Goal: Task Accomplishment & Management: Complete application form

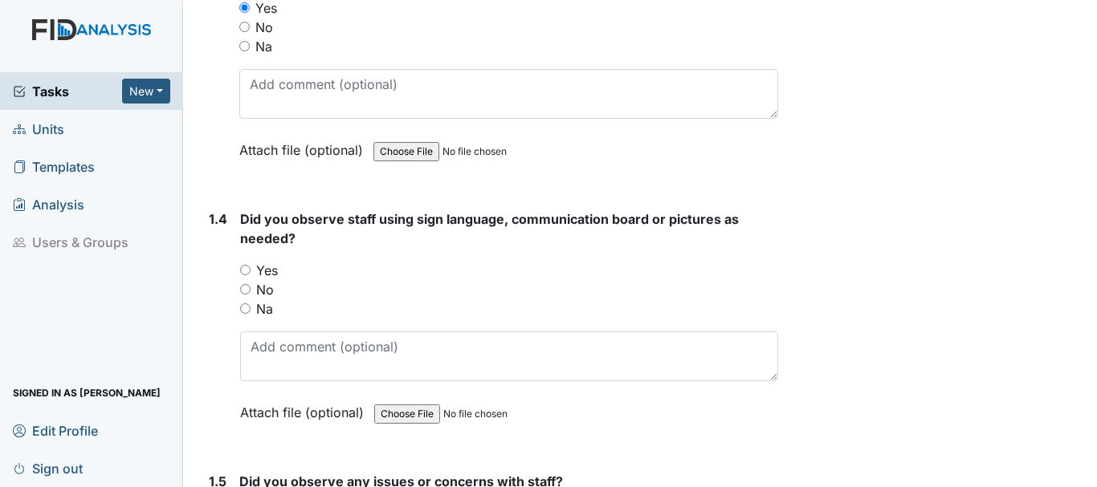
scroll to position [714, 0]
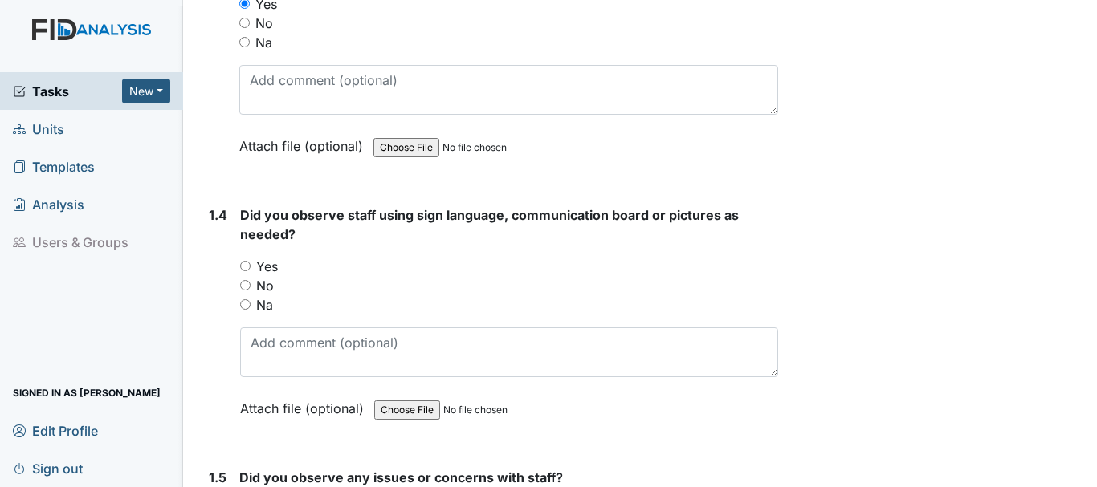
click at [245, 304] on input "Na" at bounding box center [245, 305] width 10 height 10
radio input "true"
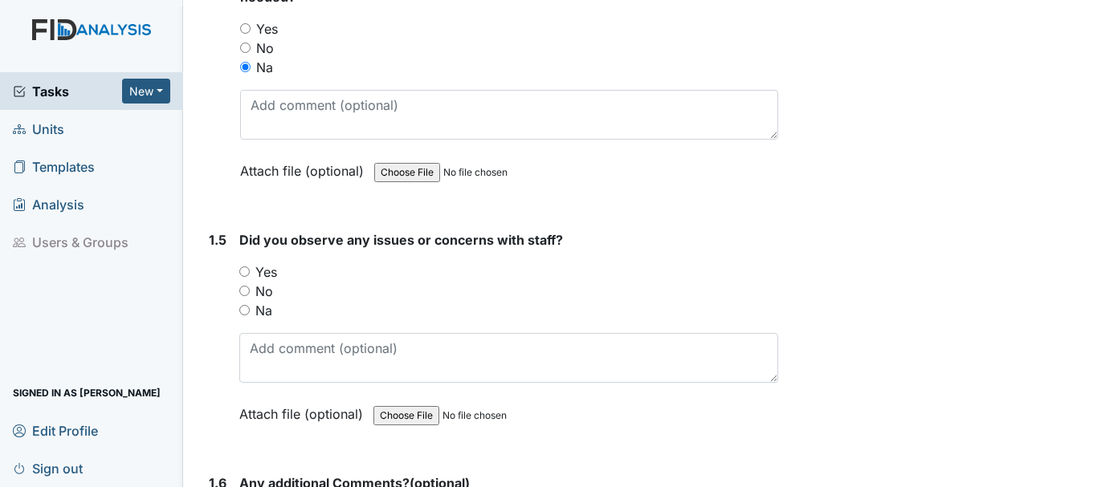
scroll to position [964, 0]
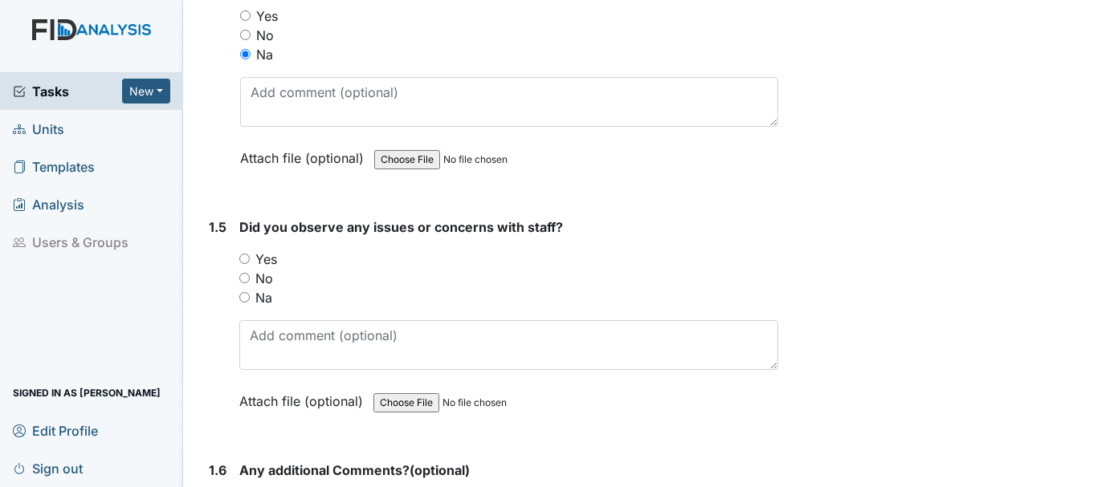
click at [243, 276] on input "No" at bounding box center [244, 278] width 10 height 10
radio input "true"
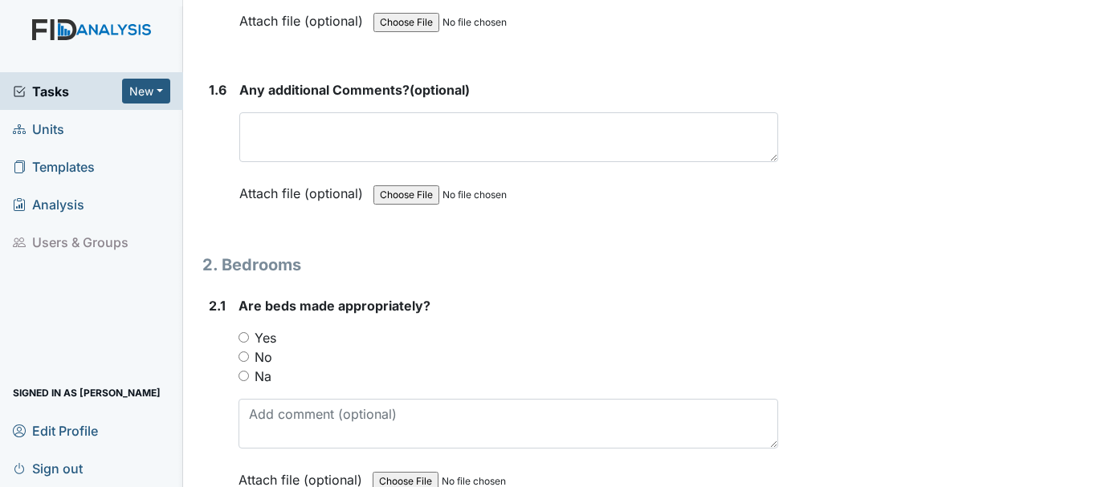
scroll to position [1389, 0]
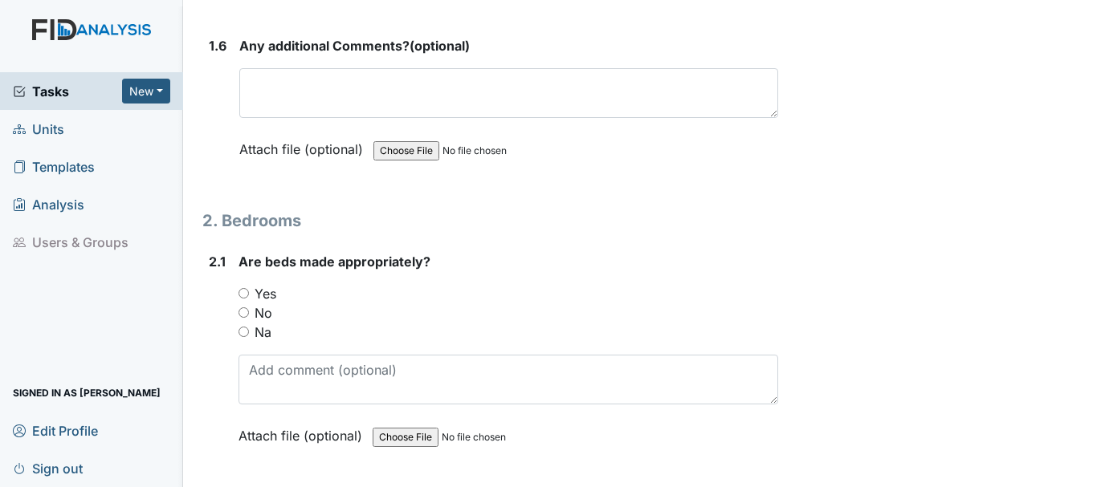
click at [247, 308] on input "No" at bounding box center [243, 313] width 10 height 10
radio input "true"
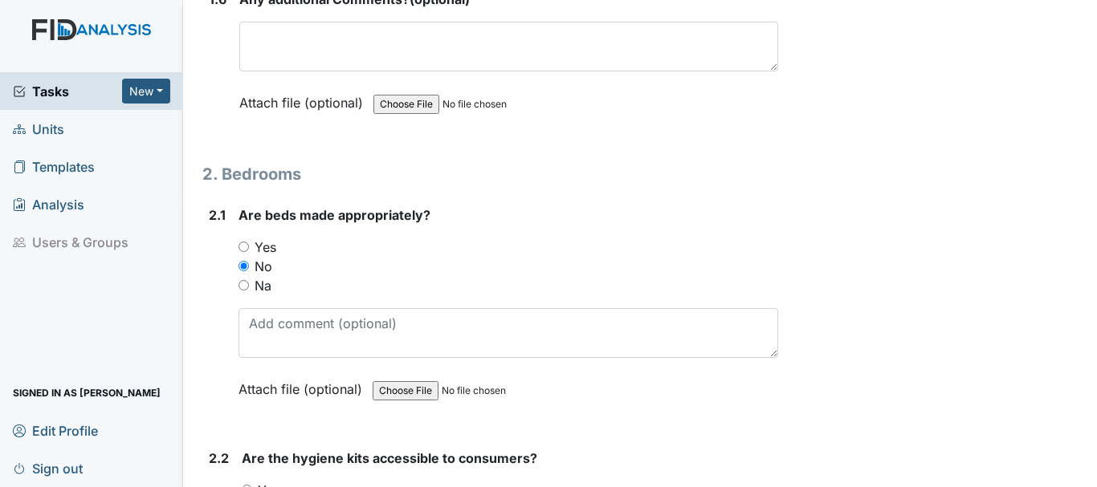
scroll to position [1441, 0]
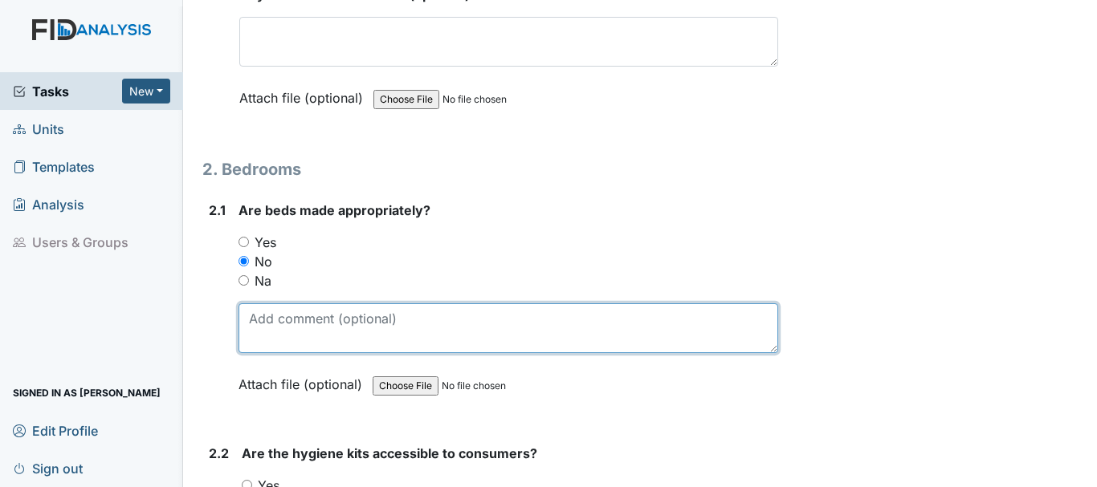
click at [340, 324] on textarea at bounding box center [508, 329] width 540 height 50
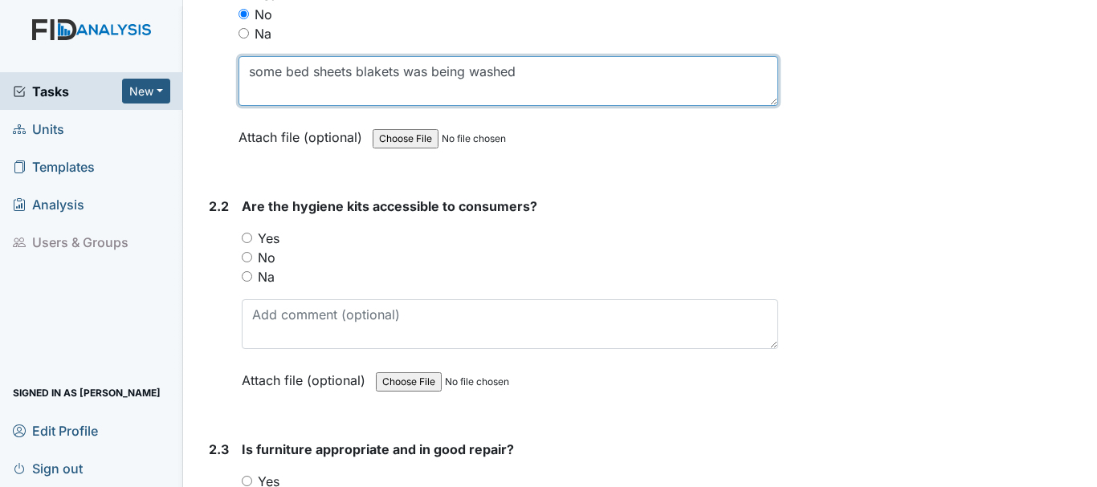
scroll to position [1692, 0]
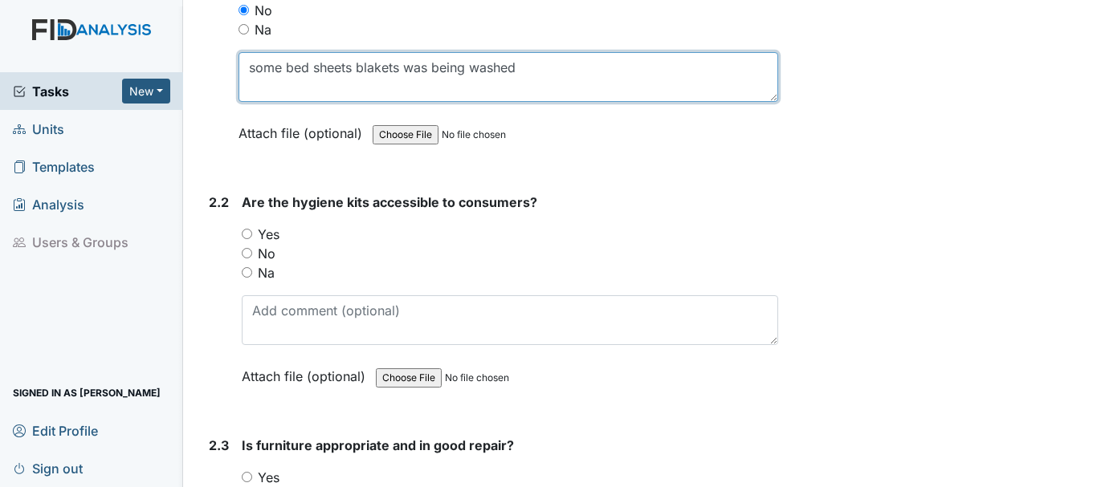
type textarea "some bed sheets blakets was being washed"
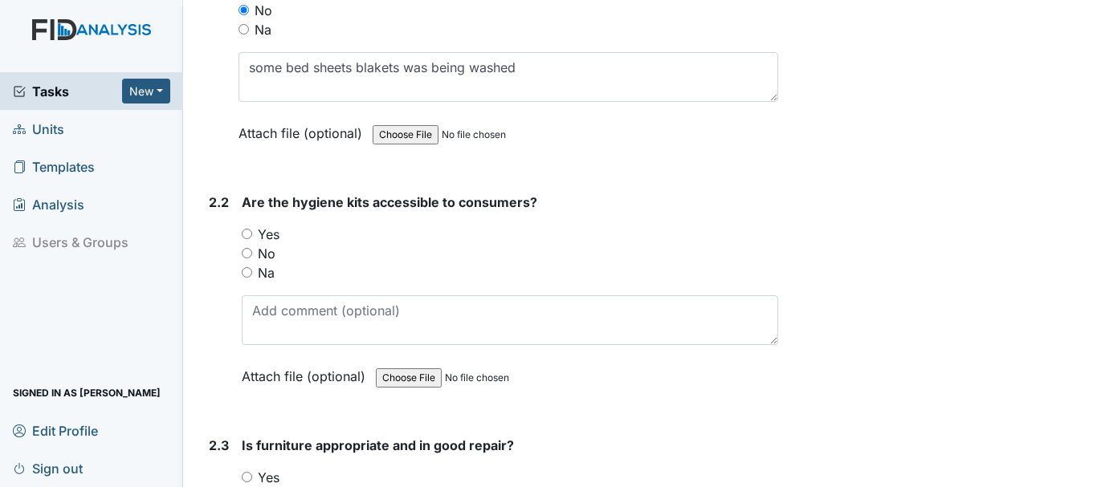
click at [247, 229] on input "Yes" at bounding box center [247, 234] width 10 height 10
radio input "true"
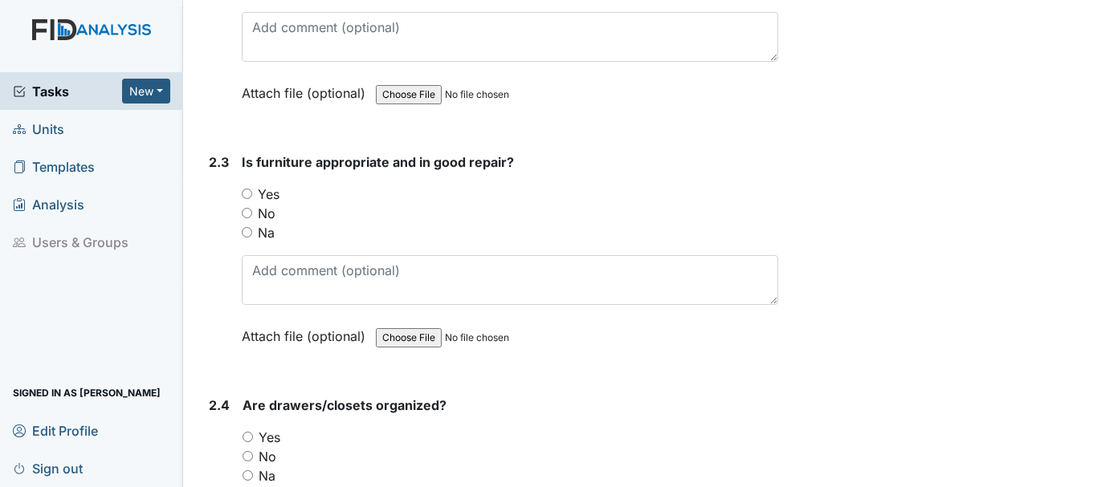
scroll to position [1979, 0]
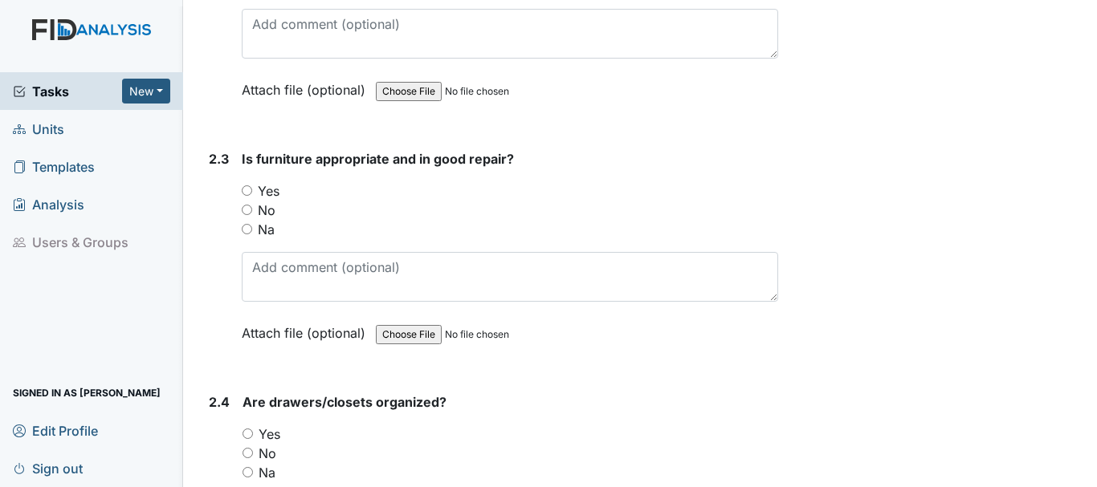
click at [252, 206] on input "No" at bounding box center [247, 210] width 10 height 10
radio input "true"
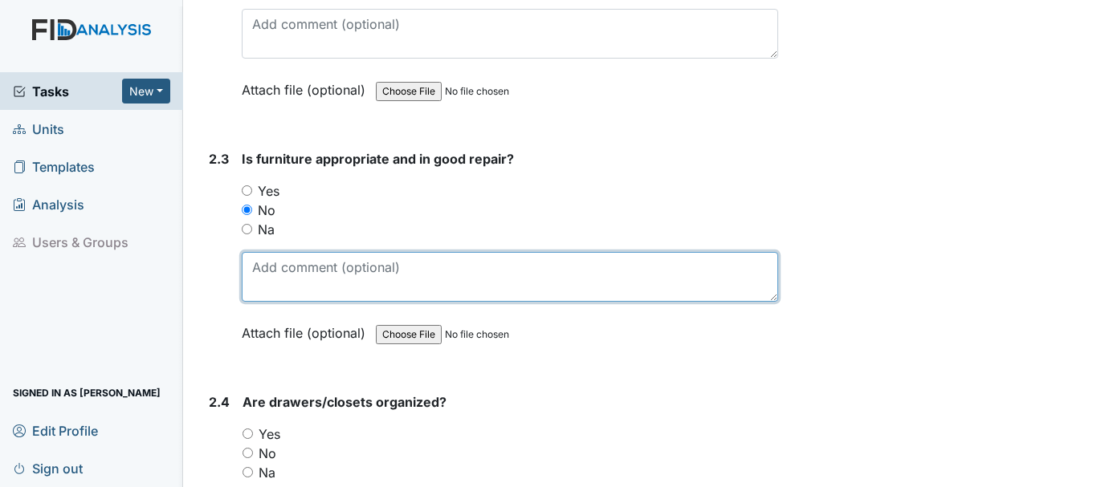
click at [381, 271] on textarea at bounding box center [510, 277] width 536 height 50
type textarea "bedroom #5 needs a new night stand work was done"
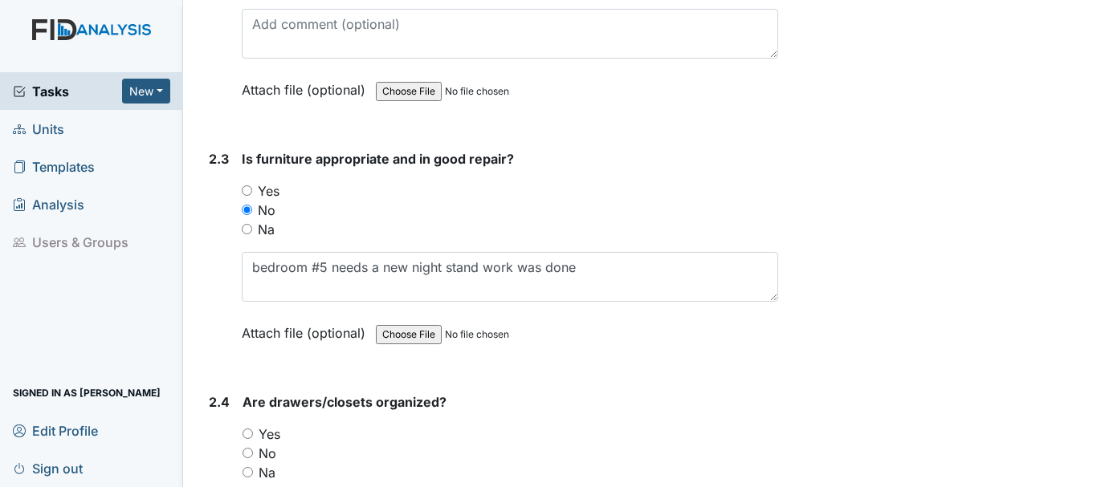
click at [77, 128] on link "Units" at bounding box center [91, 129] width 183 height 38
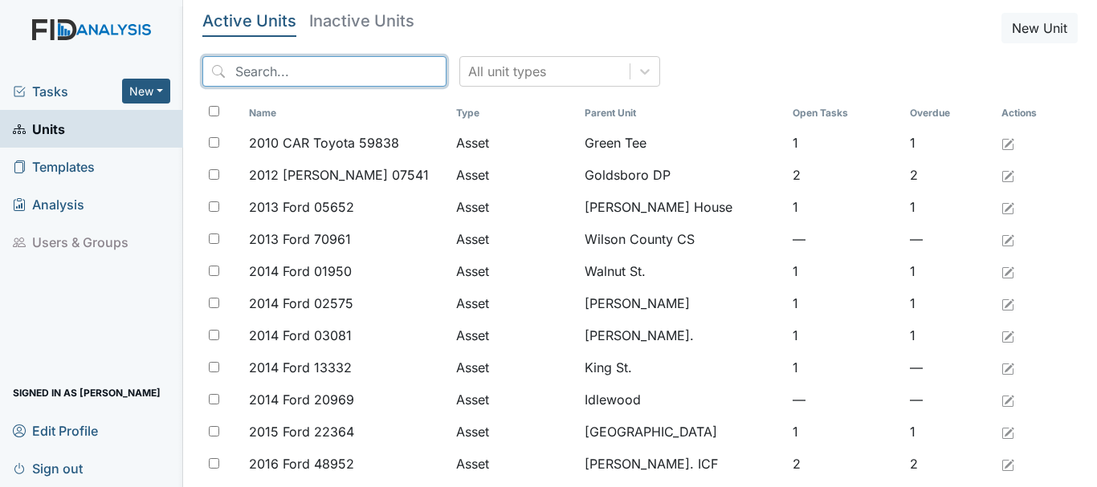
click at [304, 75] on input "search" at bounding box center [324, 71] width 244 height 31
type input "f"
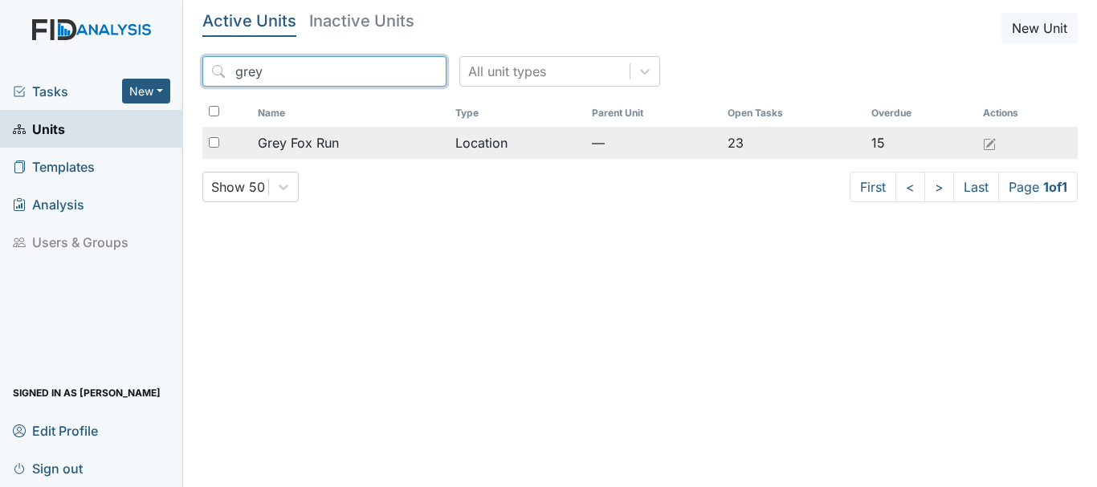
type input "grey"
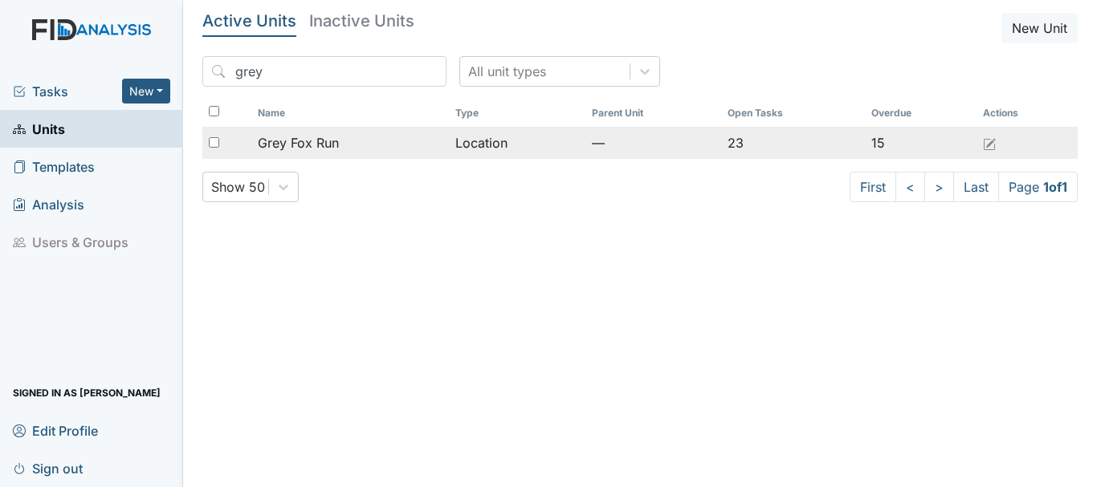
click at [319, 140] on span "Grey Fox Run" at bounding box center [298, 142] width 81 height 19
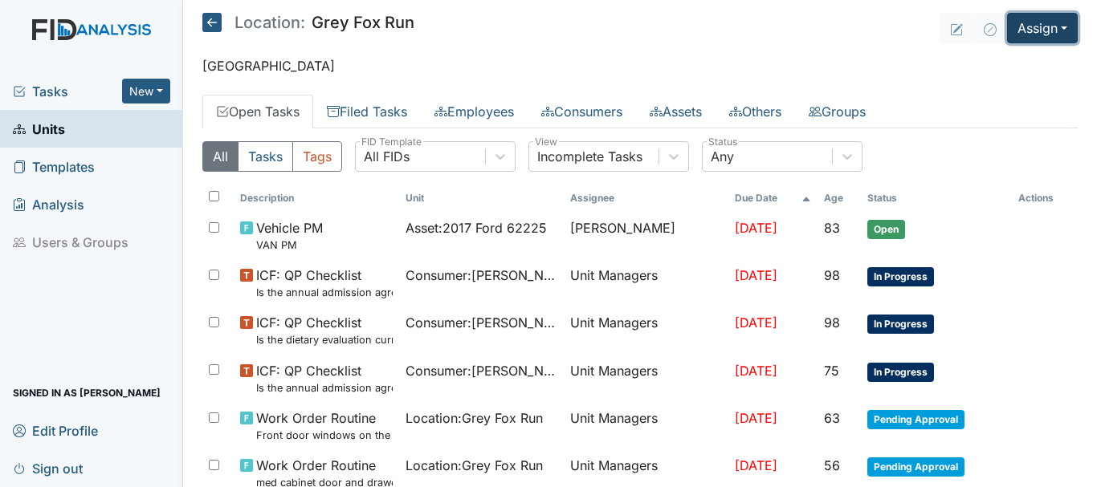
click at [1028, 37] on button "Assign" at bounding box center [1042, 28] width 71 height 31
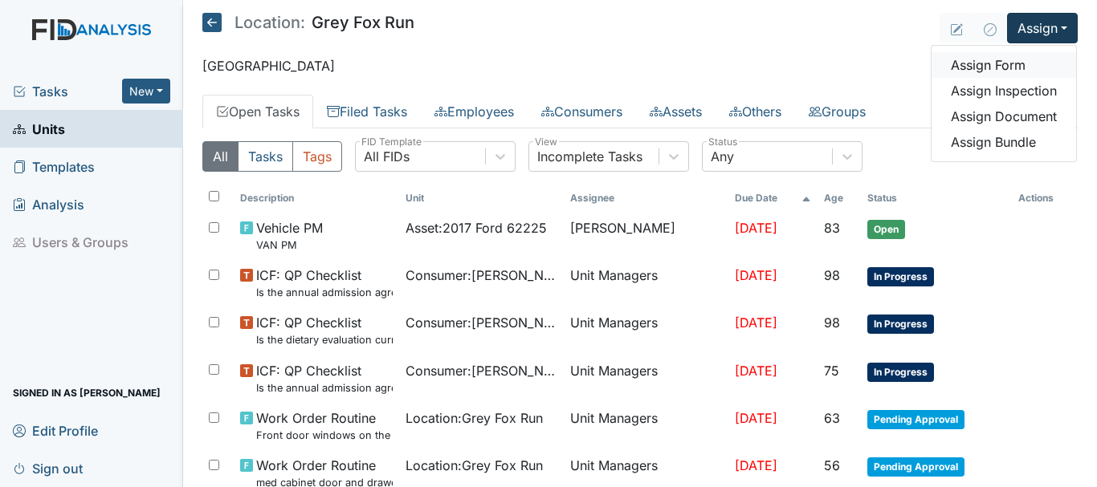
click at [1005, 68] on link "Assign Form" at bounding box center [1004, 65] width 145 height 26
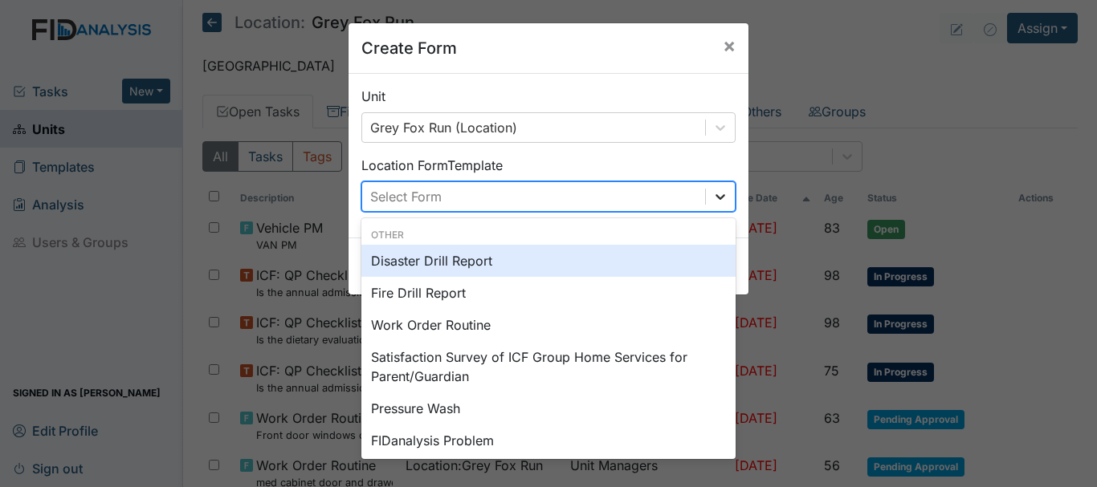
click at [712, 198] on icon at bounding box center [720, 197] width 16 height 16
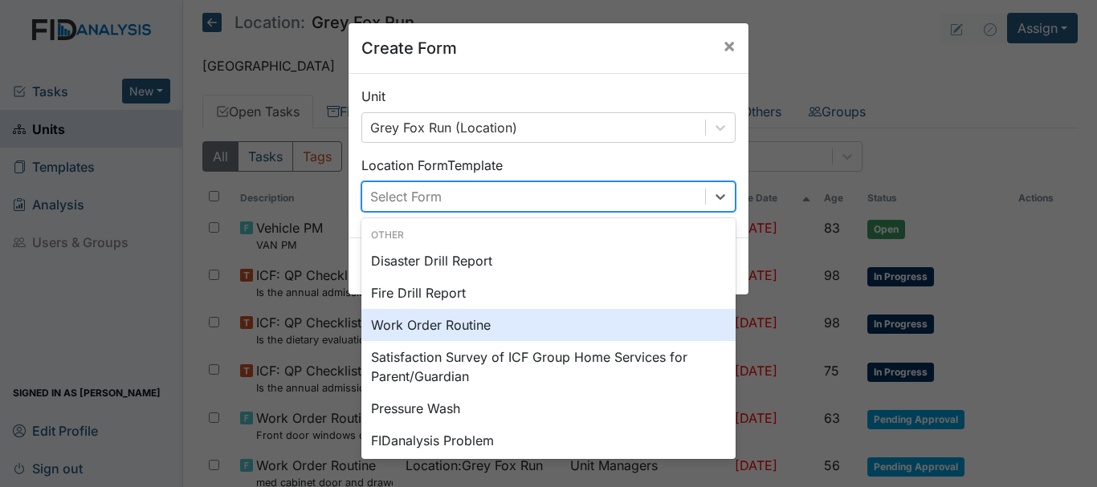
click at [544, 314] on div "Work Order Routine" at bounding box center [548, 325] width 374 height 32
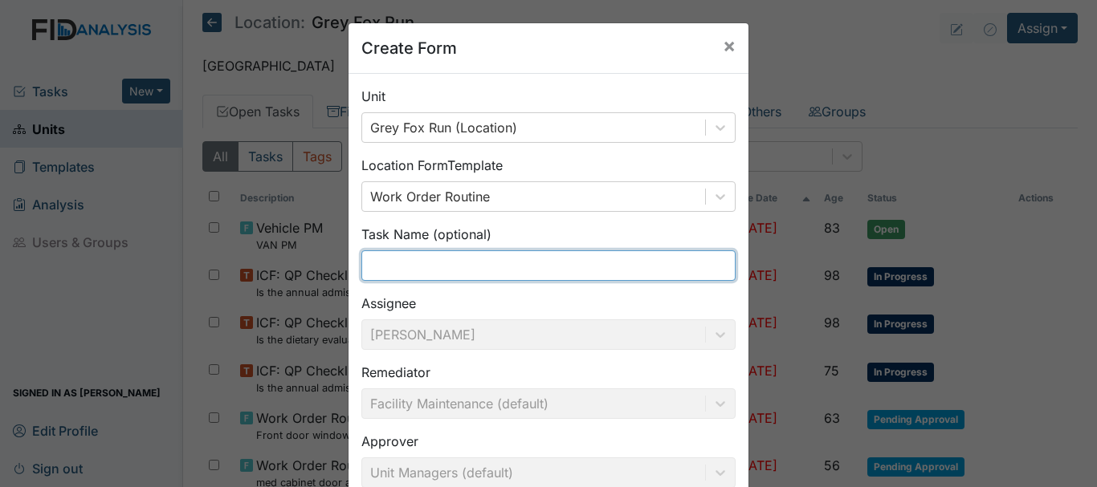
click at [446, 274] on input "text" at bounding box center [548, 266] width 374 height 31
type input "night stand"
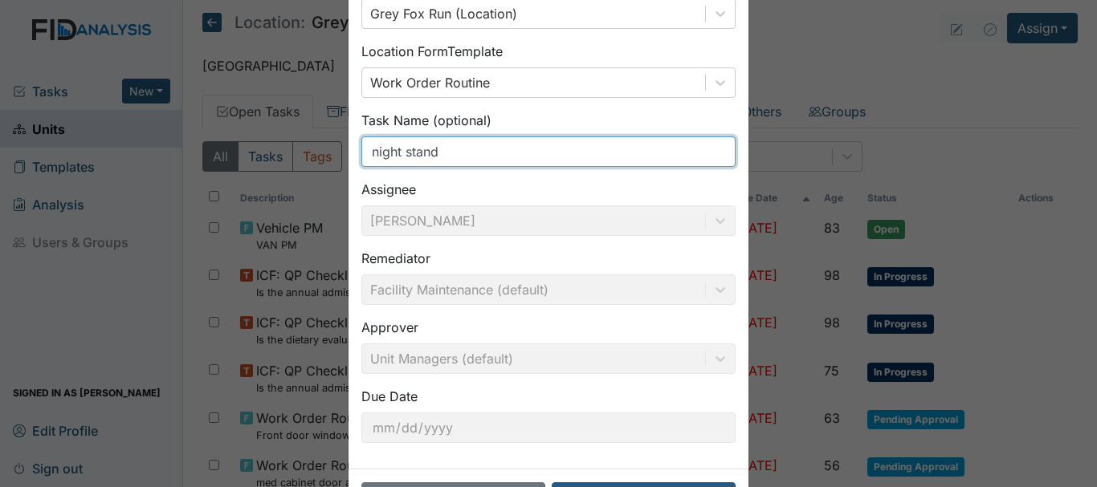
scroll to position [176, 0]
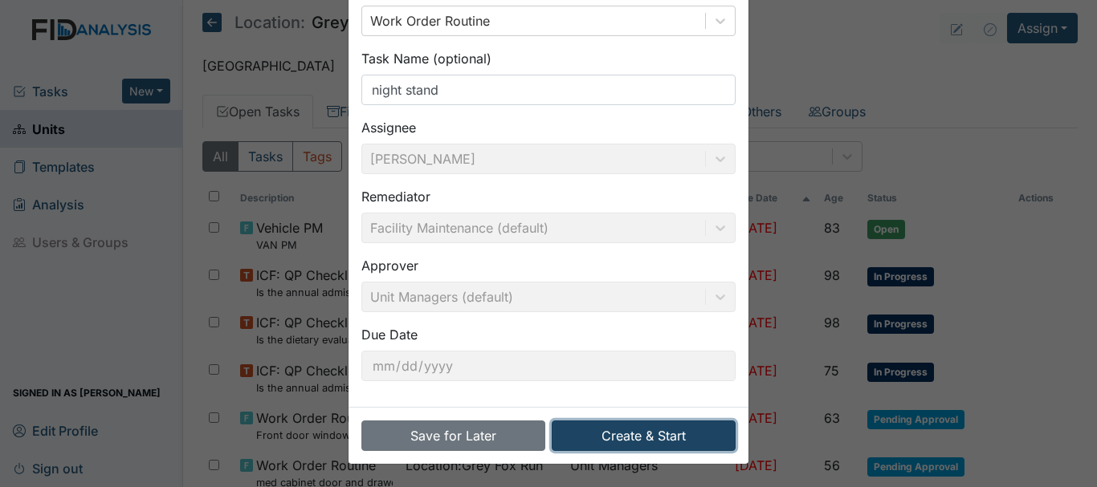
click at [626, 431] on button "Create & Start" at bounding box center [644, 436] width 184 height 31
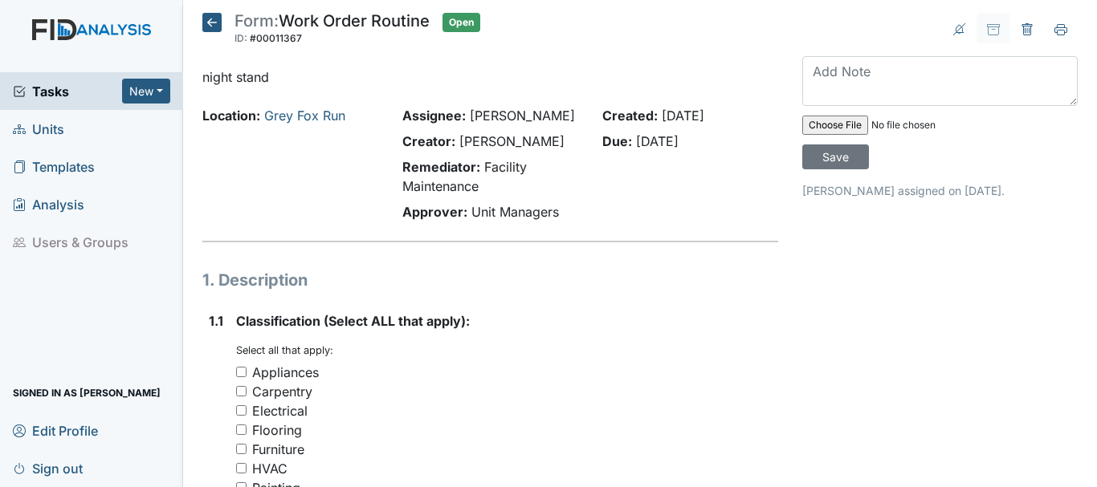
click at [240, 449] on input "Furniture" at bounding box center [241, 449] width 10 height 10
checkbox input "true"
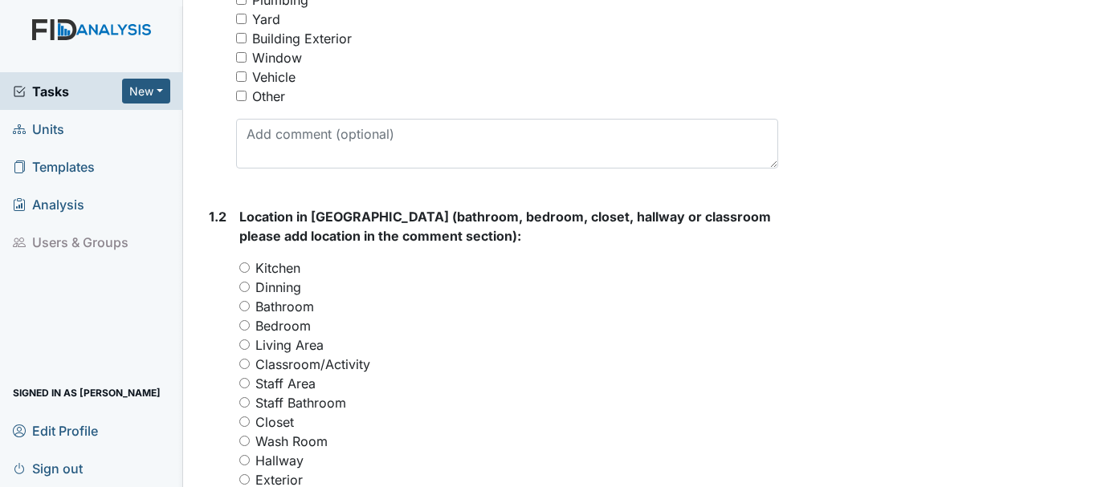
scroll to position [514, 0]
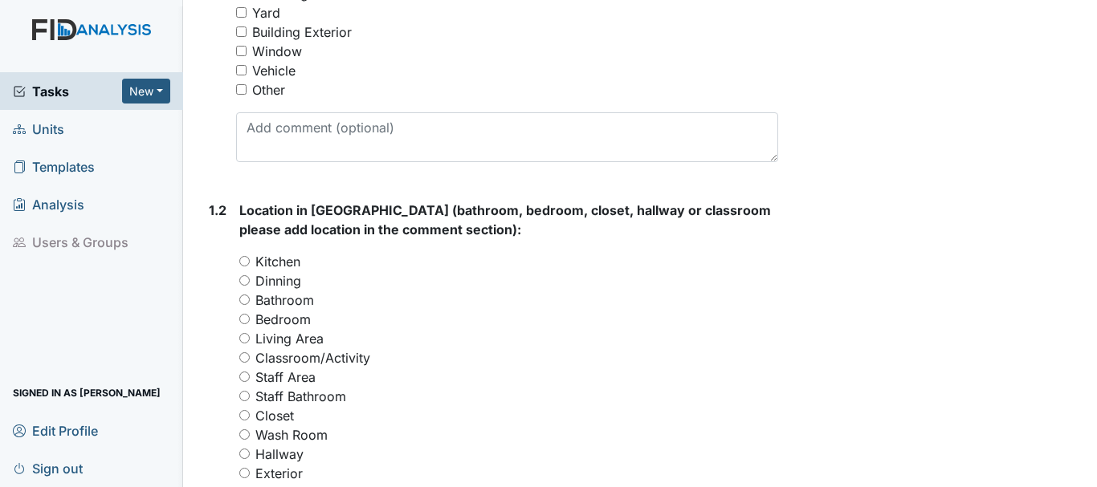
click at [244, 317] on input "Bedroom" at bounding box center [244, 319] width 10 height 10
radio input "true"
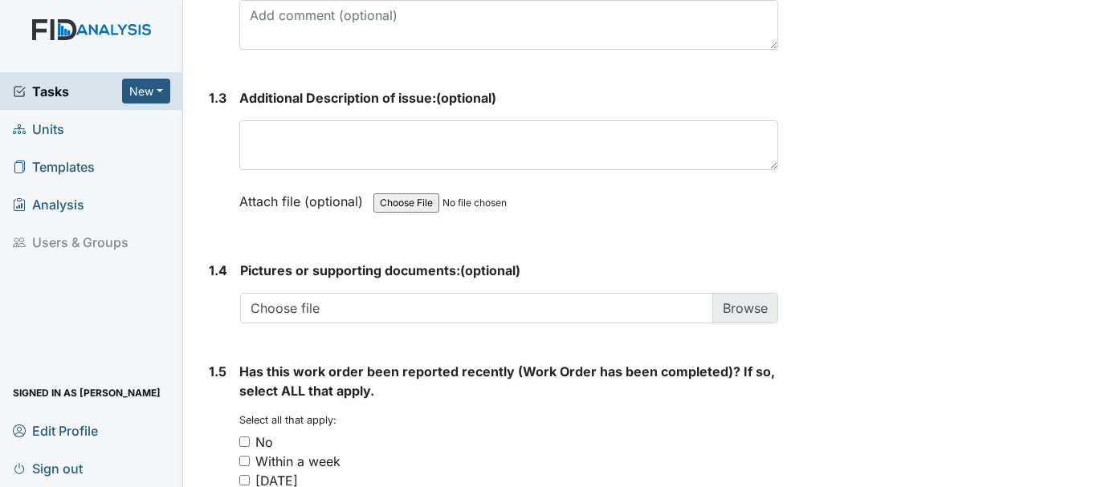
scroll to position [1050, 0]
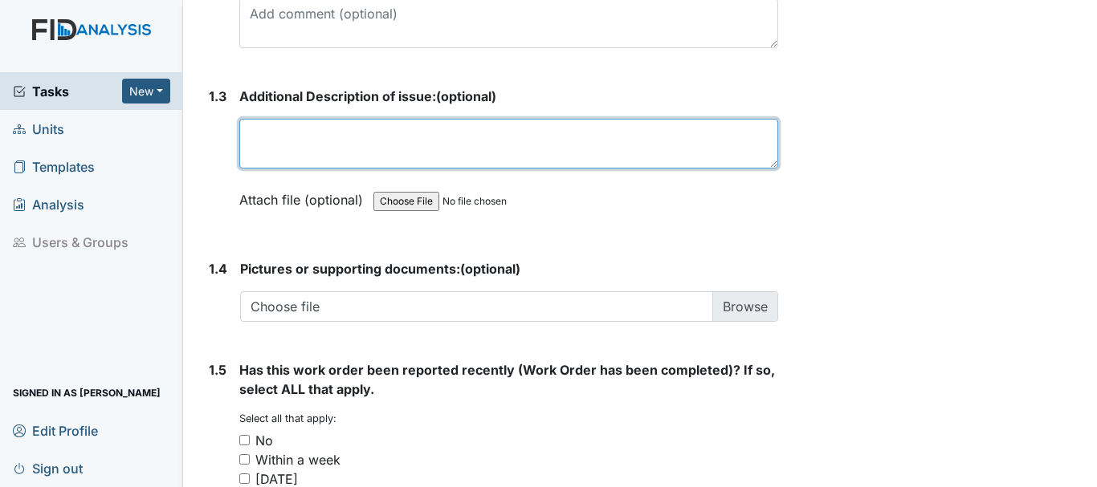
click at [333, 130] on textarea at bounding box center [508, 144] width 539 height 50
type textarea "bedroom #5 needs a new night stand"
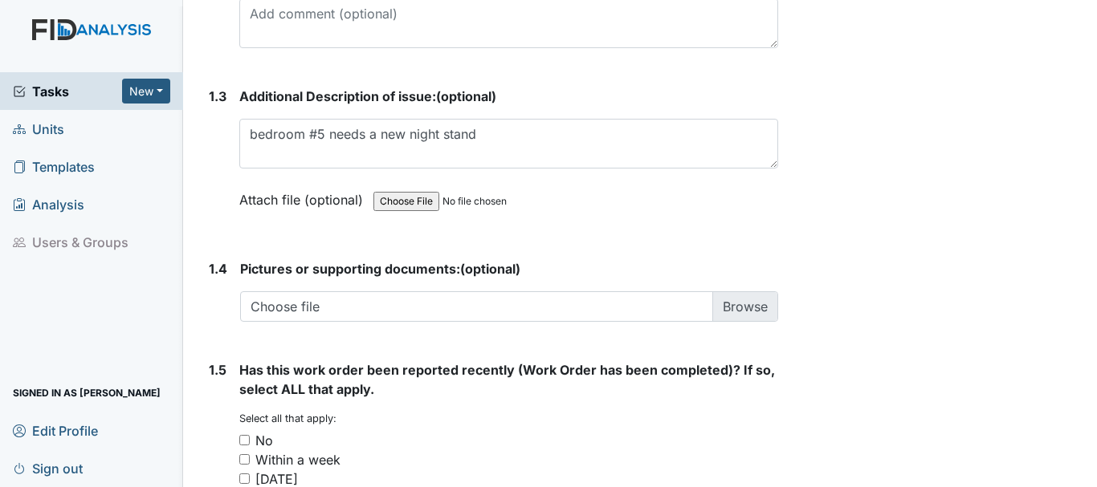
click at [247, 437] on input "No" at bounding box center [244, 440] width 10 height 10
checkbox input "true"
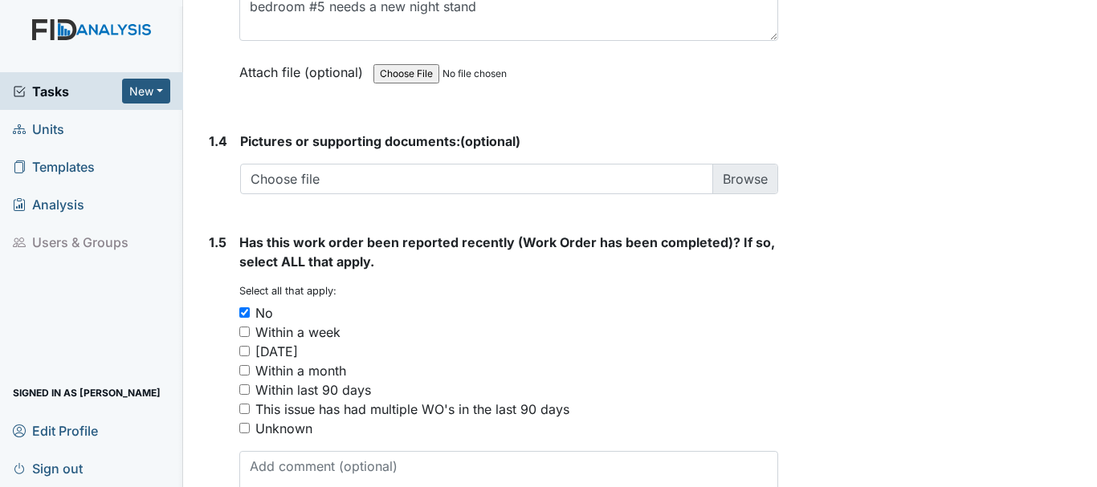
scroll to position [1274, 0]
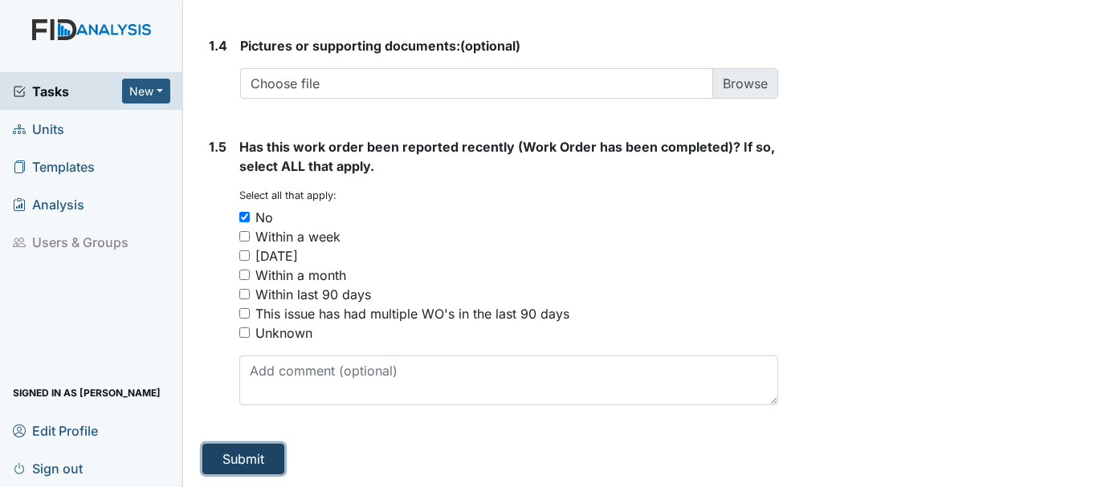
click at [251, 463] on button "Submit" at bounding box center [243, 459] width 82 height 31
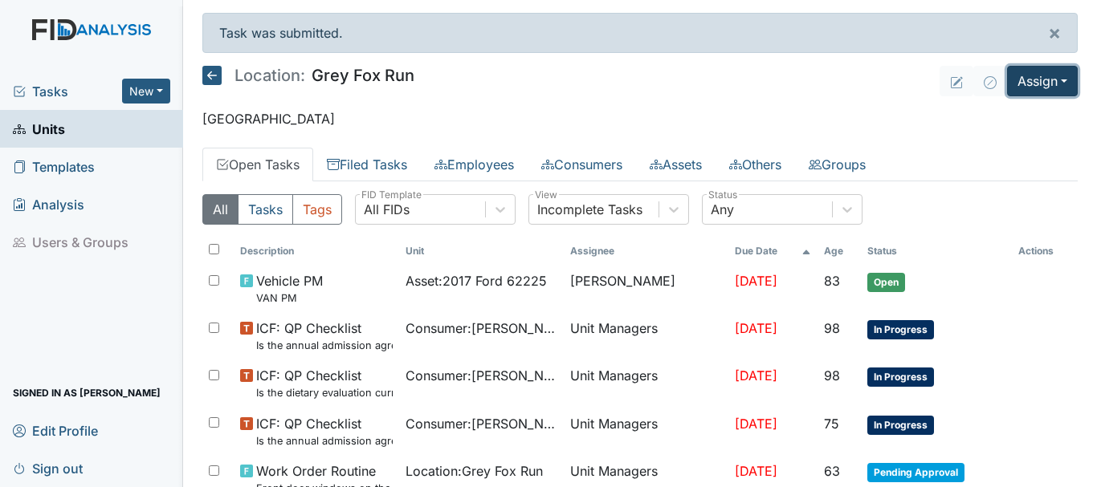
click at [1036, 78] on button "Assign" at bounding box center [1042, 81] width 71 height 31
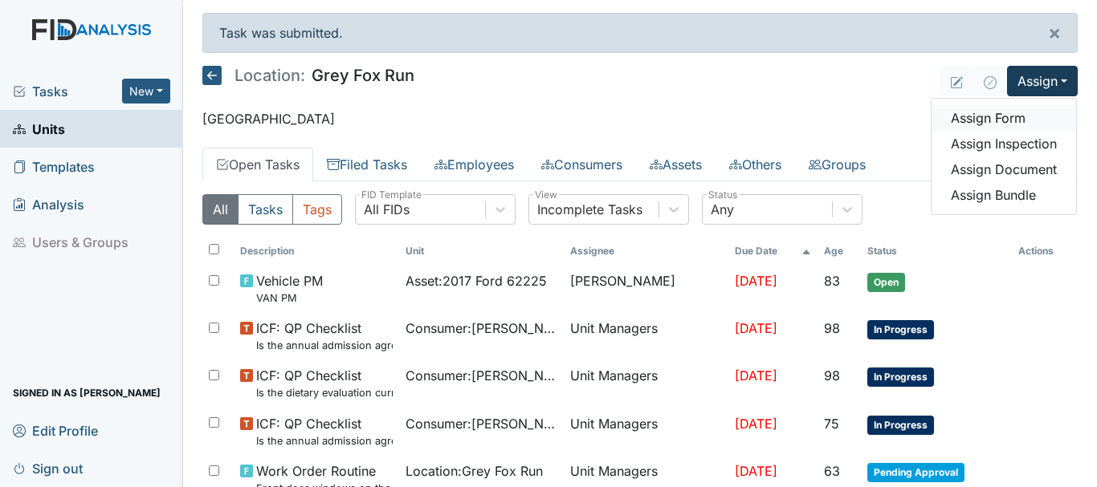
click at [996, 118] on link "Assign Form" at bounding box center [1004, 118] width 145 height 26
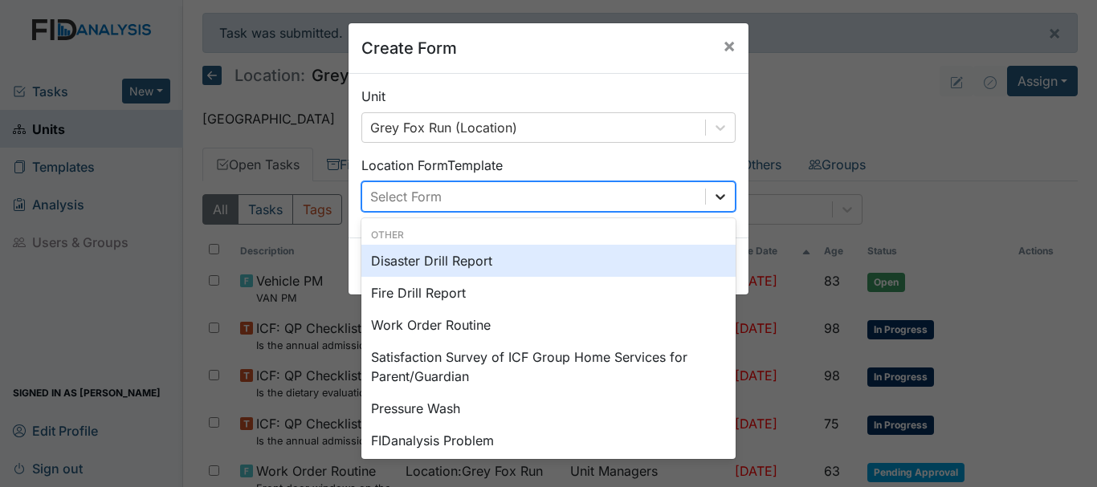
click at [721, 194] on icon at bounding box center [720, 197] width 16 height 16
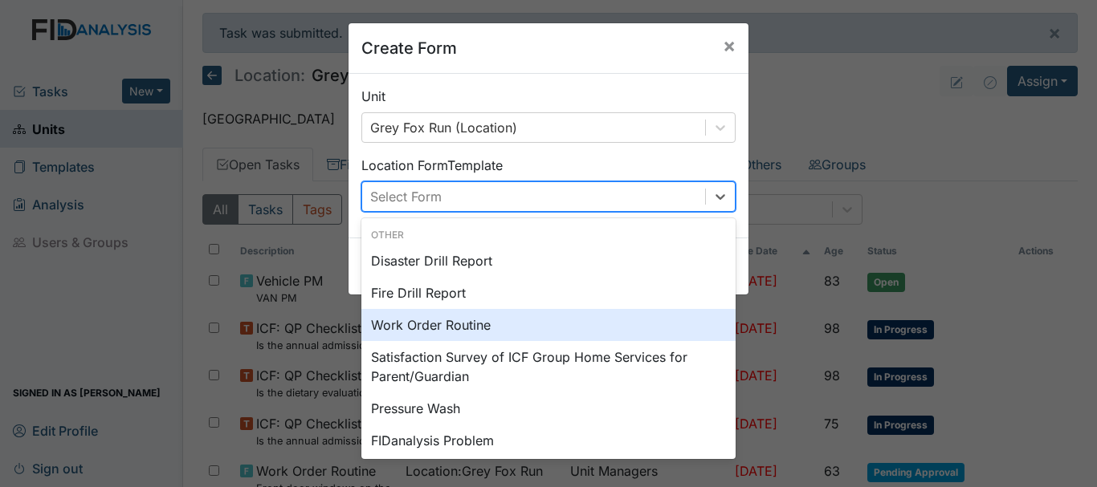
click at [567, 320] on div "Work Order Routine" at bounding box center [548, 325] width 374 height 32
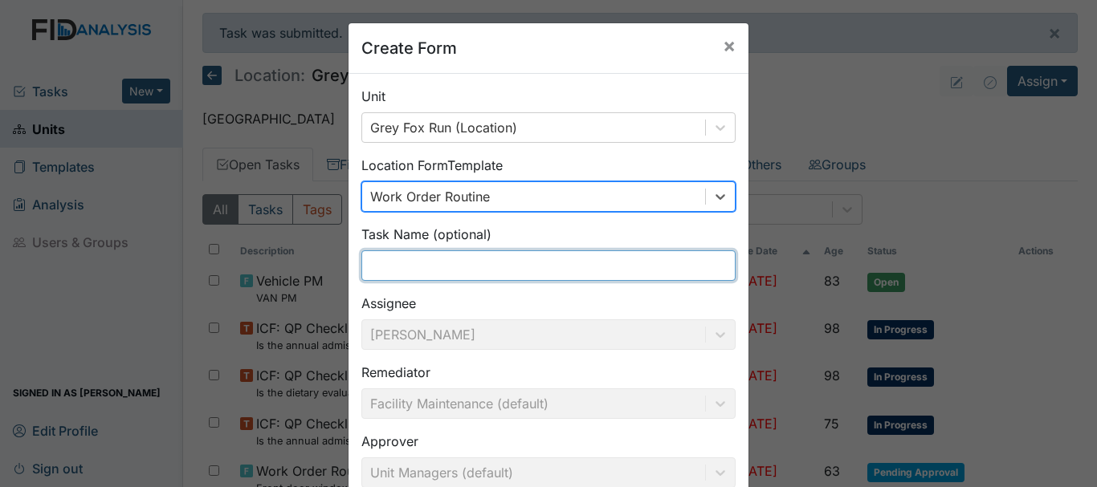
click at [426, 274] on input "text" at bounding box center [548, 266] width 374 height 31
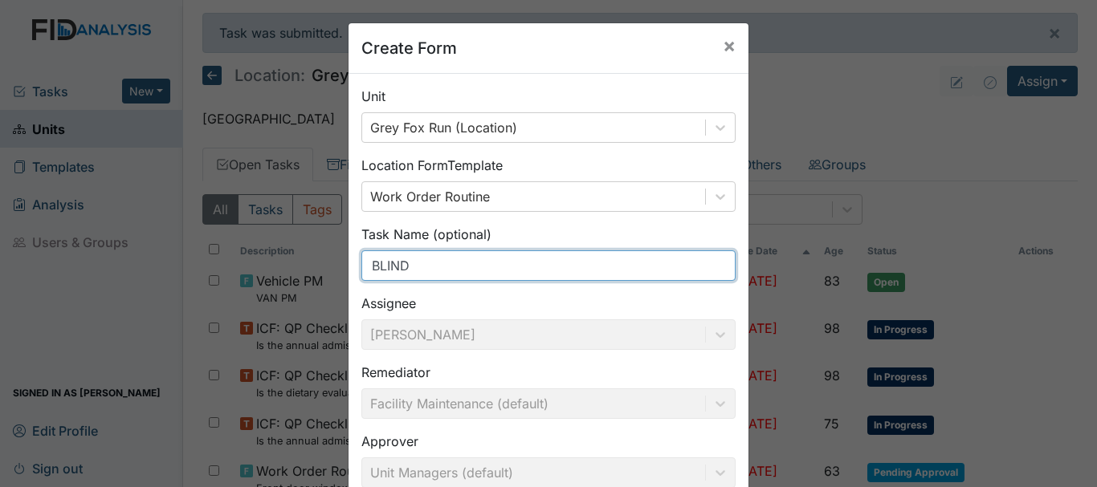
scroll to position [176, 0]
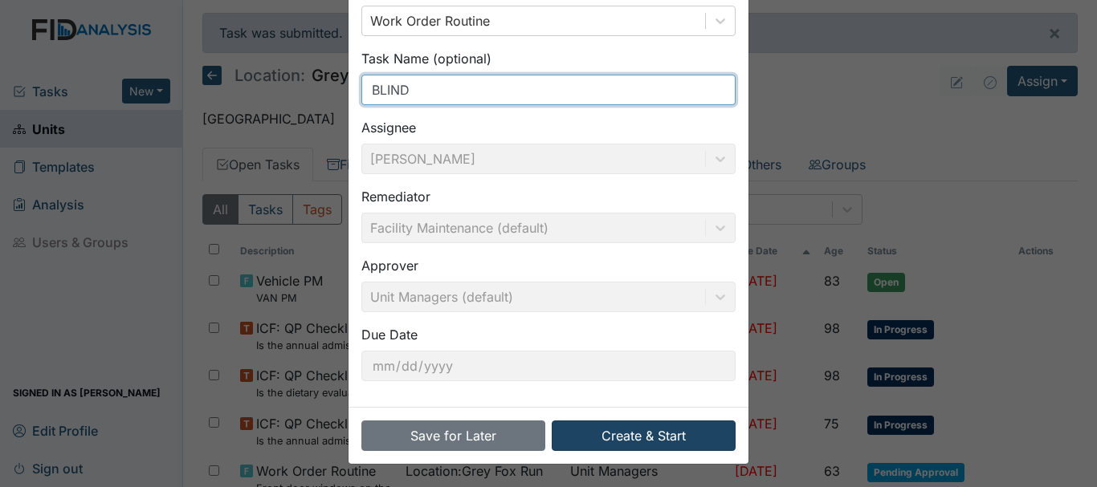
type input "BLIND"
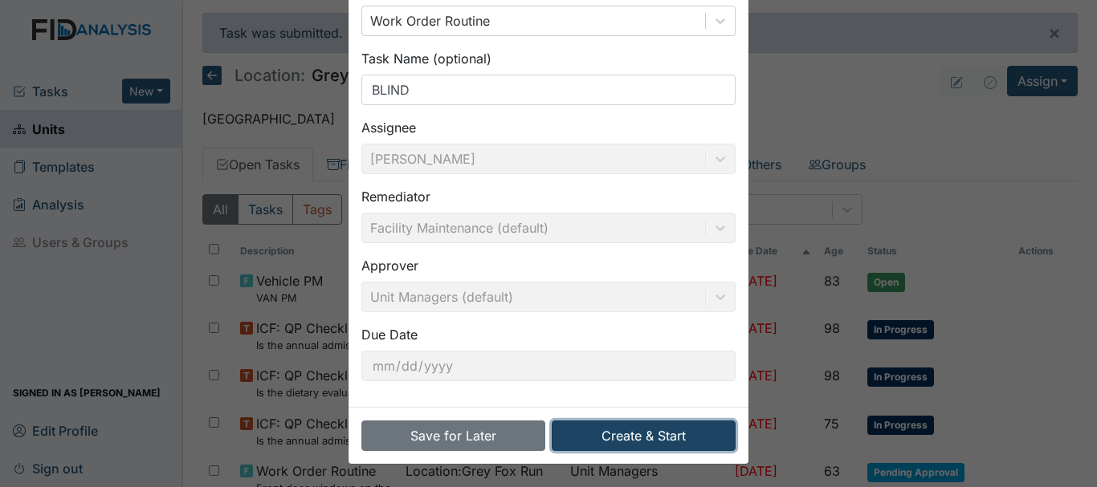
click at [642, 434] on button "Create & Start" at bounding box center [644, 436] width 184 height 31
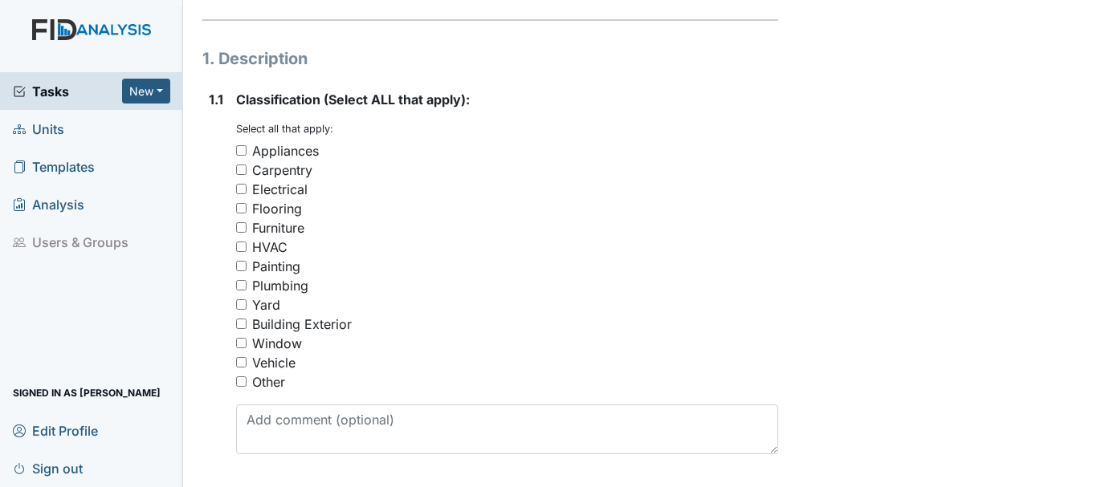
scroll to position [222, 0]
click at [241, 207] on input "Flooring" at bounding box center [241, 207] width 10 height 10
checkbox input "true"
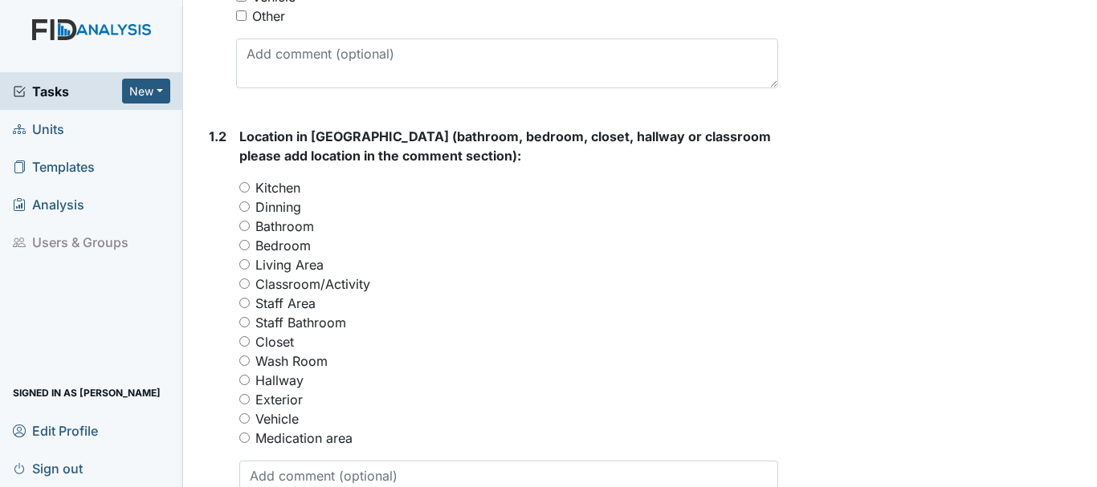
scroll to position [592, 0]
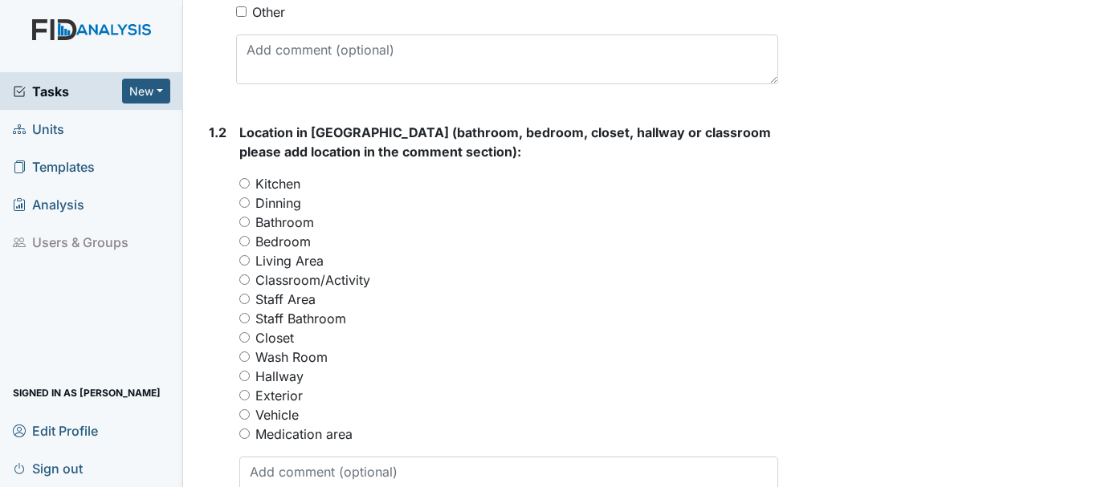
click at [244, 241] on input "Bedroom" at bounding box center [244, 241] width 10 height 10
radio input "true"
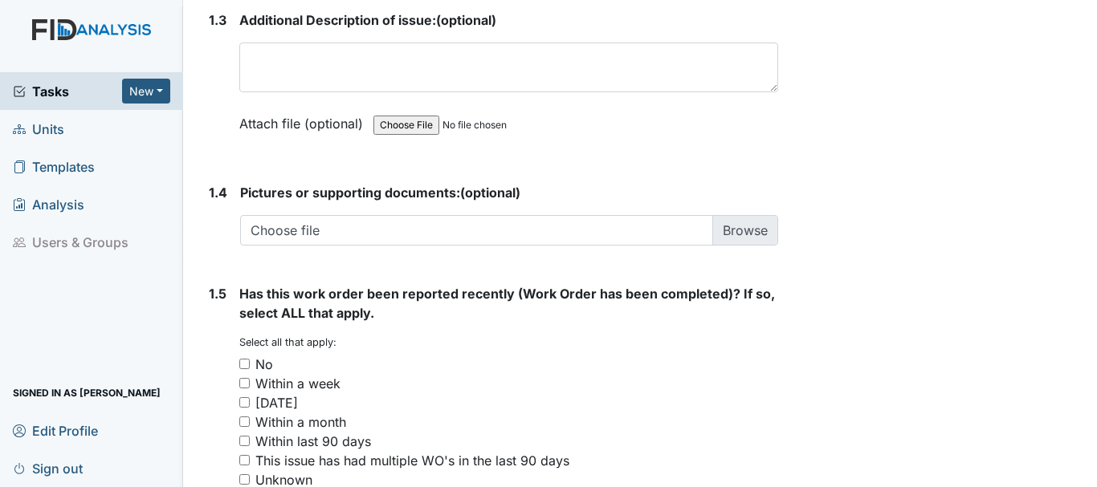
scroll to position [1054, 0]
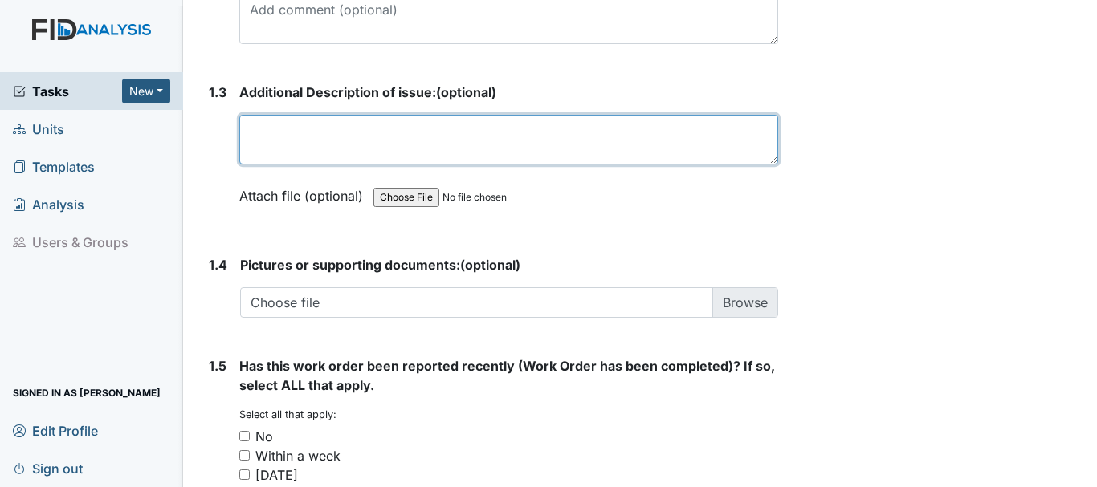
click at [331, 131] on textarea at bounding box center [508, 140] width 539 height 50
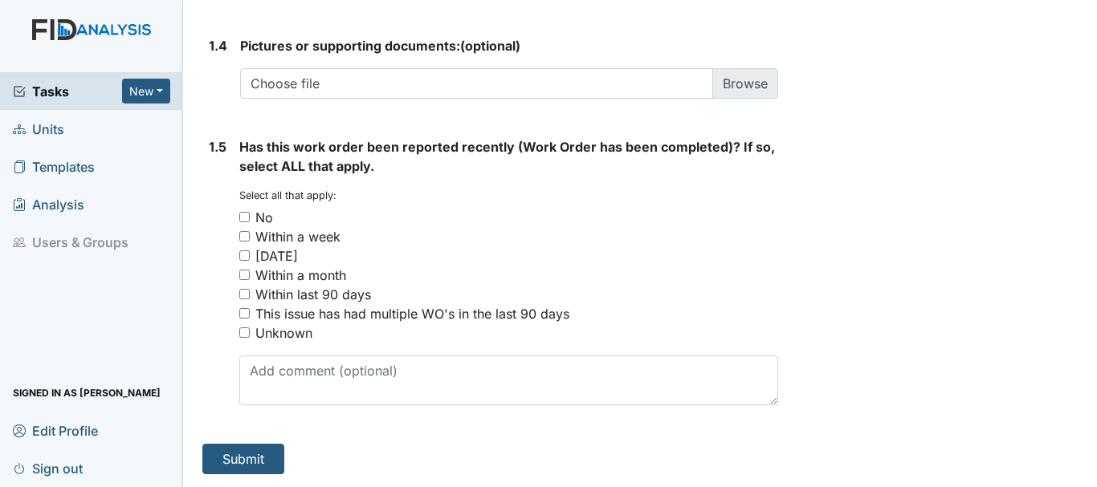
type textarea "Bedroom #1 need blind replace"
click at [245, 212] on input "No" at bounding box center [244, 217] width 10 height 10
checkbox input "true"
click at [260, 455] on button "Submit" at bounding box center [243, 459] width 82 height 31
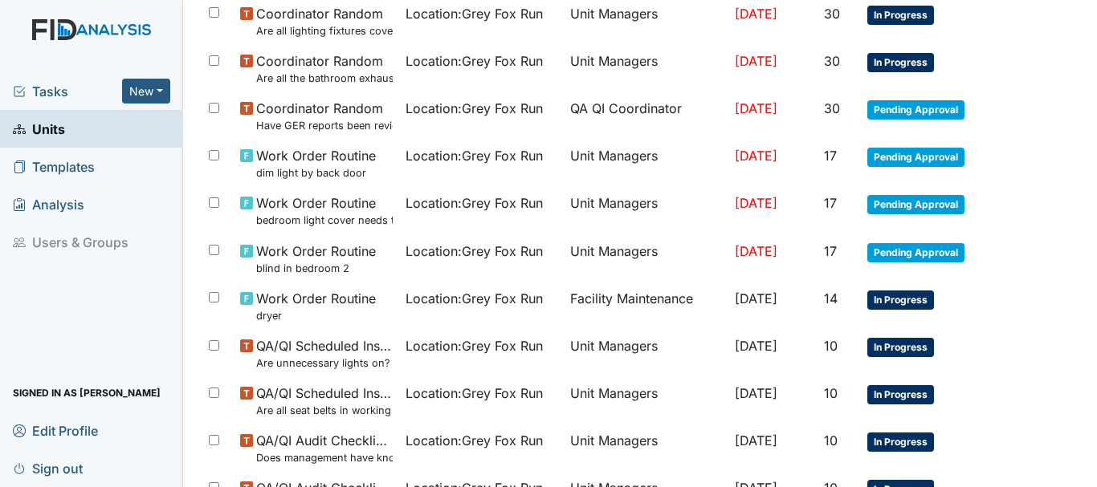
scroll to position [1286, 0]
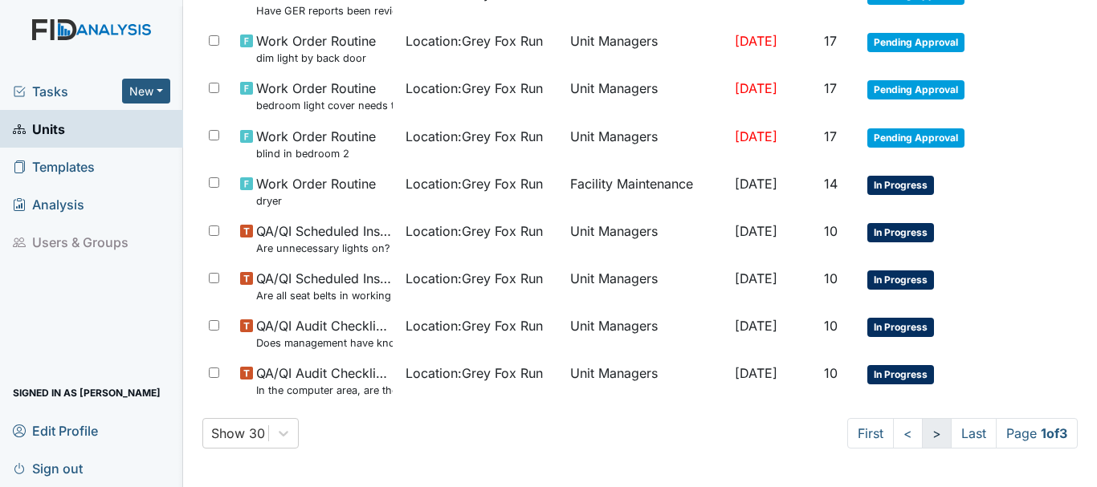
click at [922, 440] on link ">" at bounding box center [937, 433] width 30 height 31
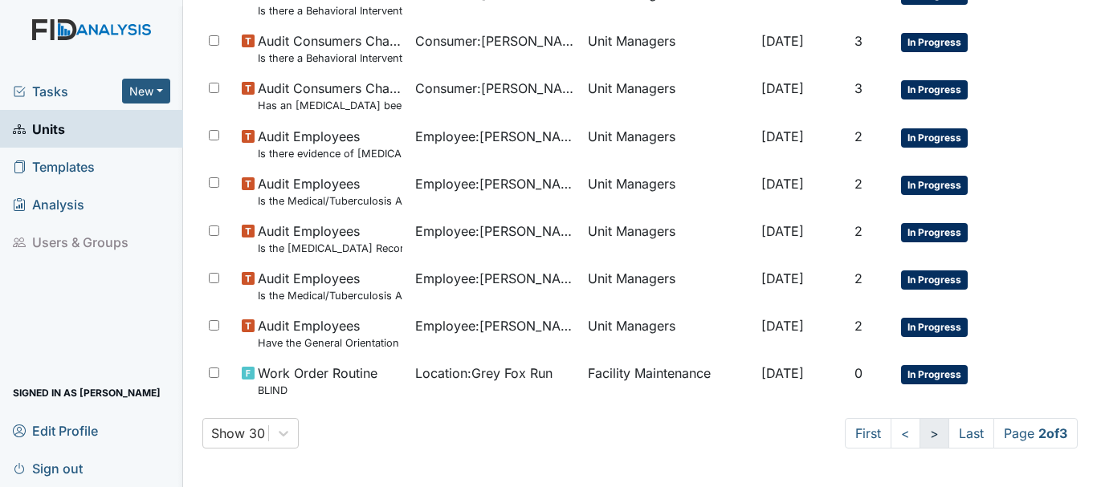
click at [919, 433] on link ">" at bounding box center [934, 433] width 30 height 31
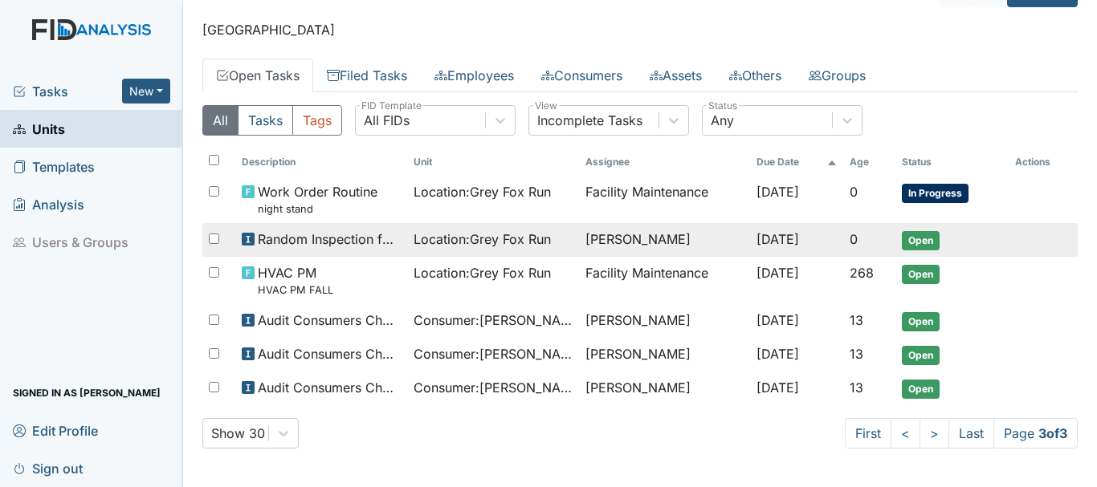
click at [912, 243] on span "Open" at bounding box center [921, 240] width 38 height 19
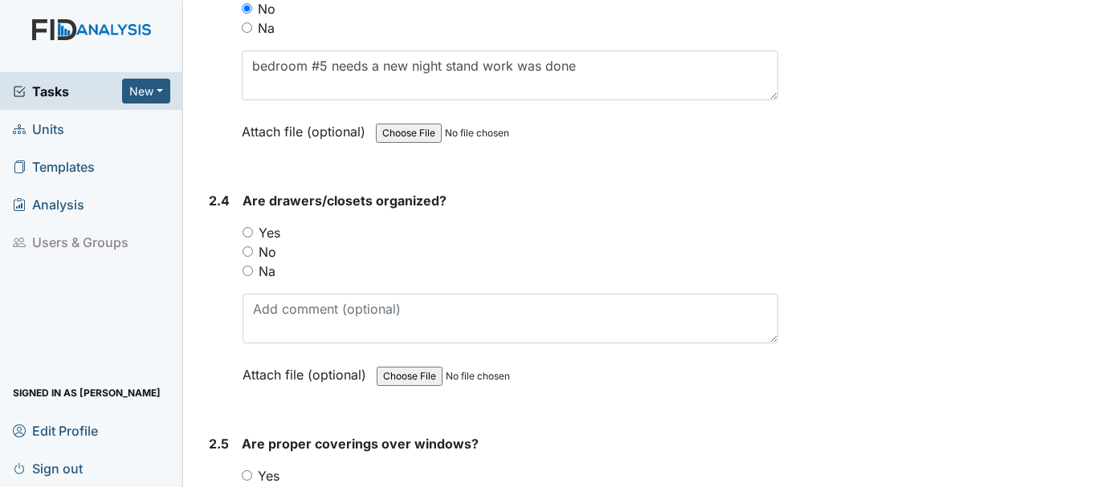
scroll to position [2187, 0]
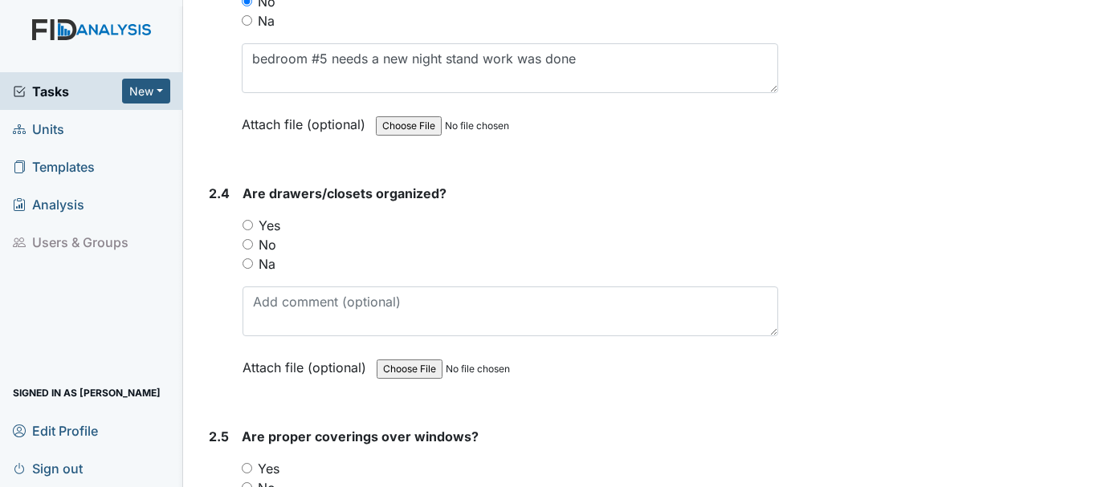
click at [251, 239] on input "No" at bounding box center [248, 244] width 10 height 10
radio input "true"
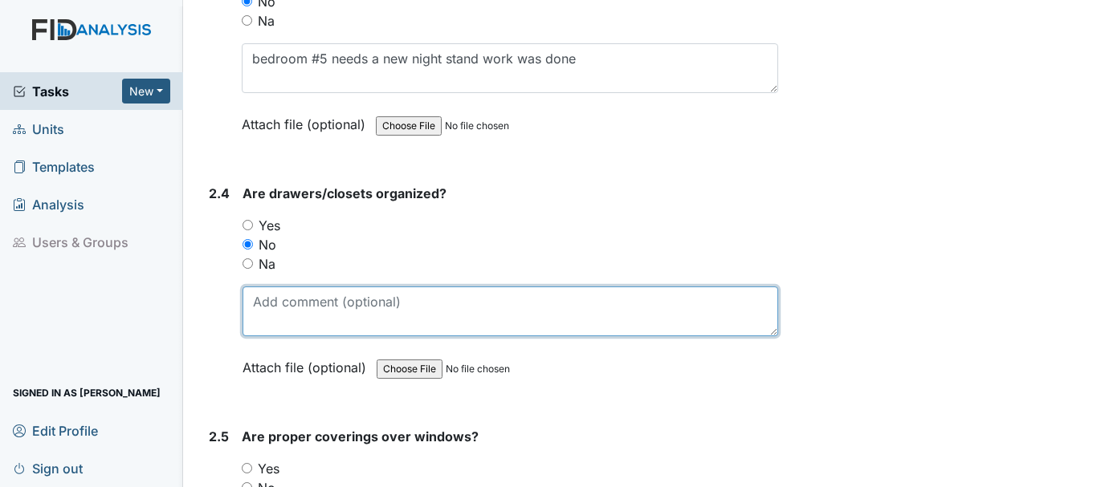
click at [341, 307] on textarea at bounding box center [511, 312] width 536 height 50
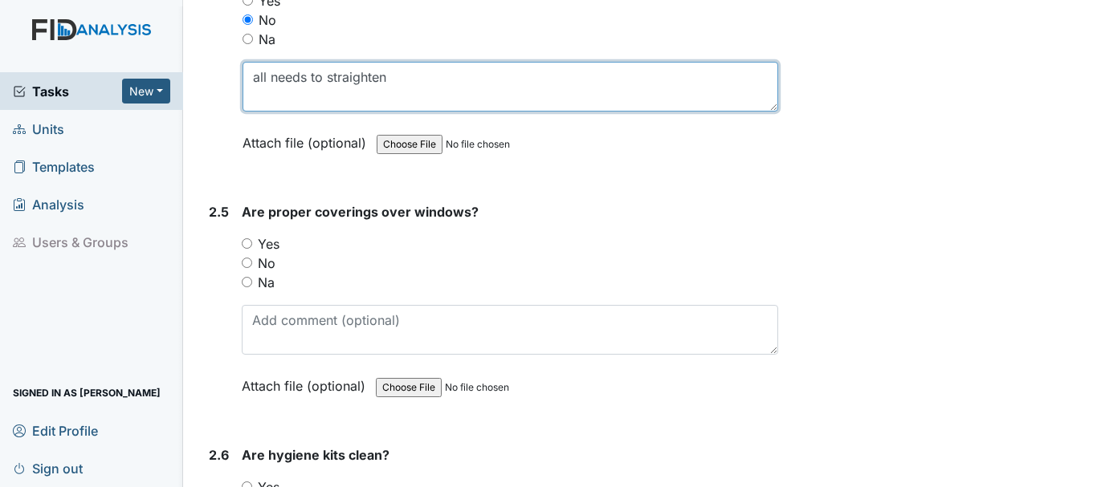
scroll to position [2423, 0]
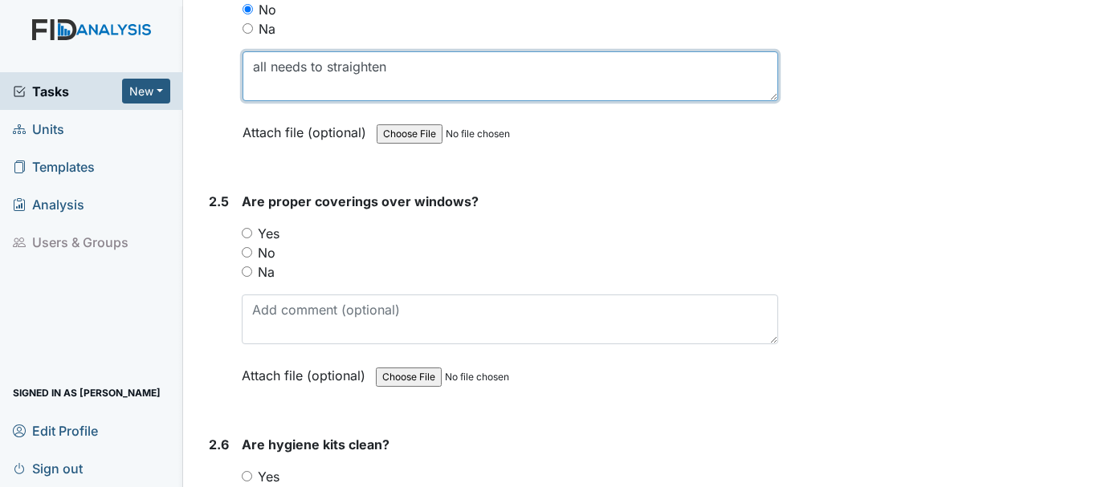
type textarea "all needs to straighten"
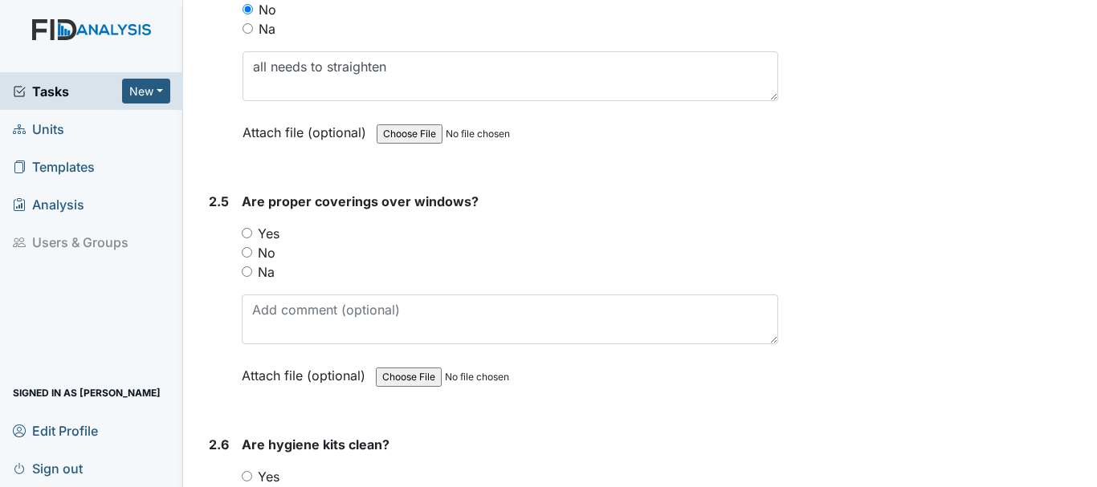
click at [248, 257] on input "No" at bounding box center [247, 252] width 10 height 10
radio input "true"
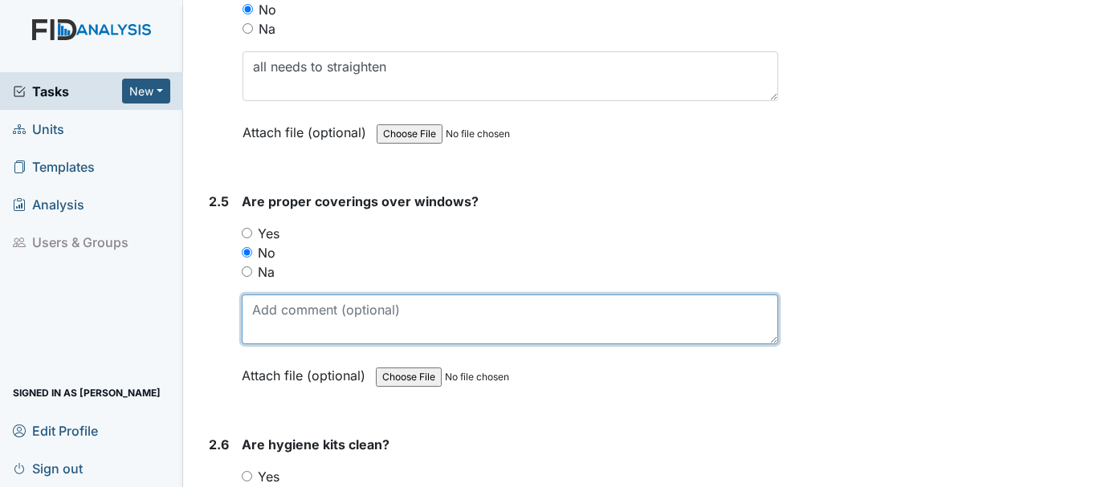
click at [345, 316] on textarea at bounding box center [510, 320] width 536 height 50
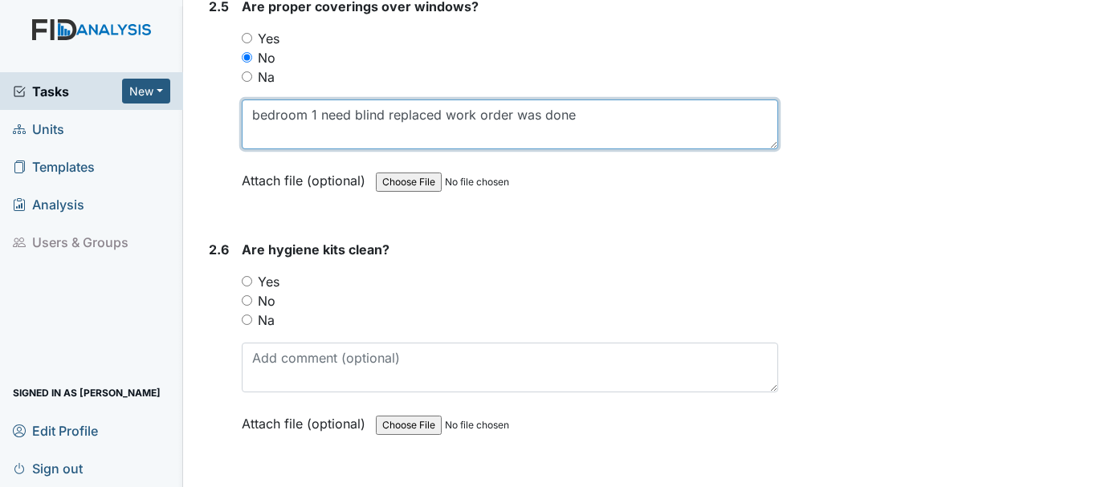
scroll to position [2626, 0]
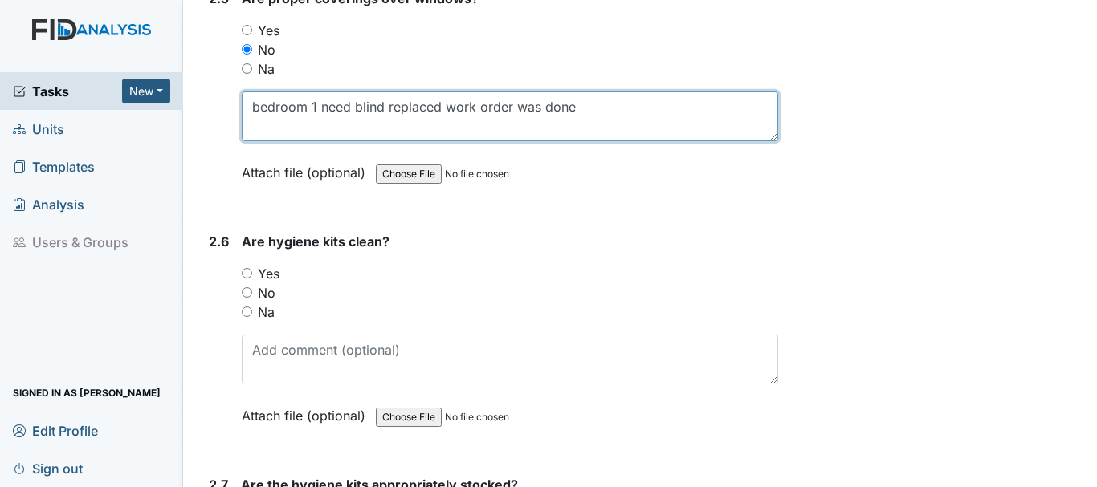
type textarea "bedroom 1 need blind replaced work order was done"
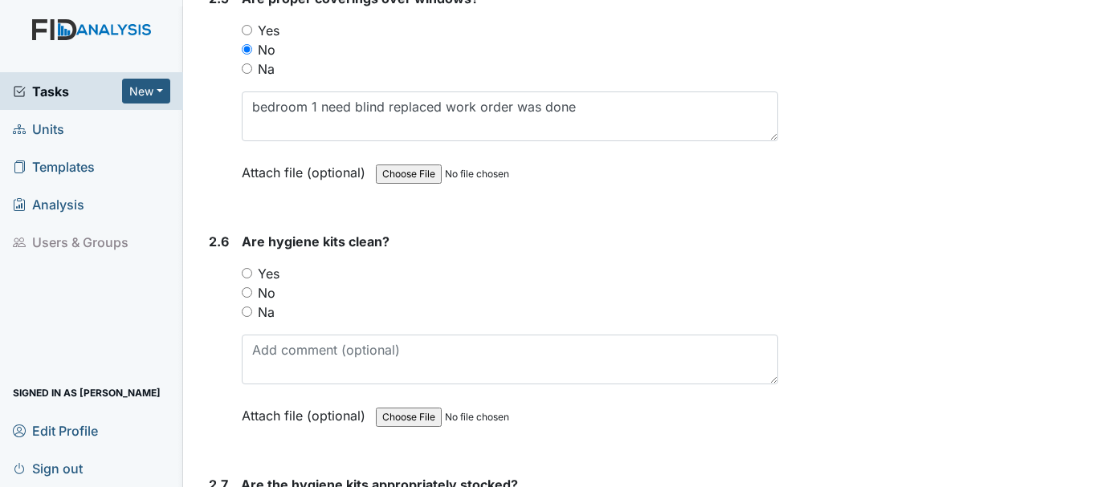
click at [247, 292] on input "No" at bounding box center [247, 292] width 10 height 10
radio input "true"
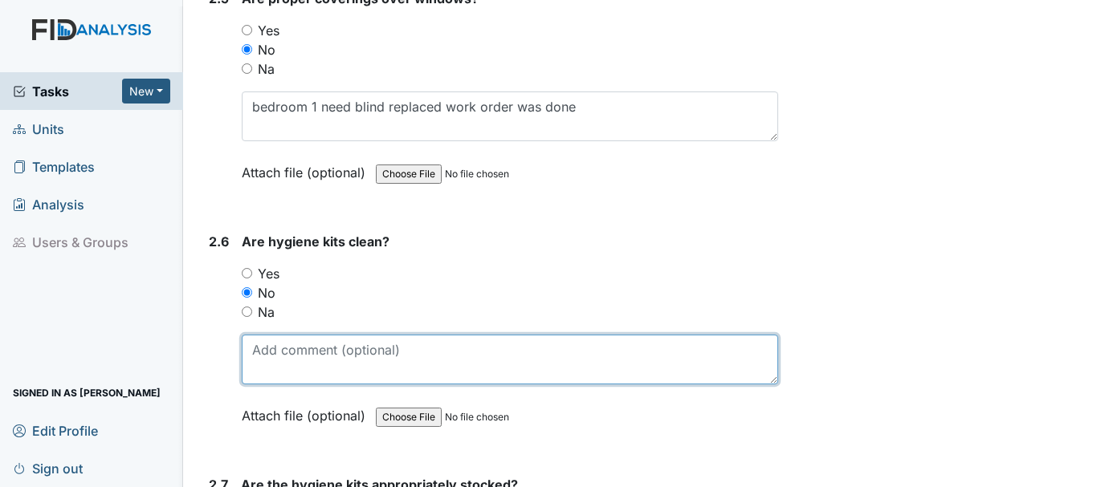
click at [350, 355] on textarea at bounding box center [510, 360] width 536 height 50
type textarea "t"
type textarea "n"
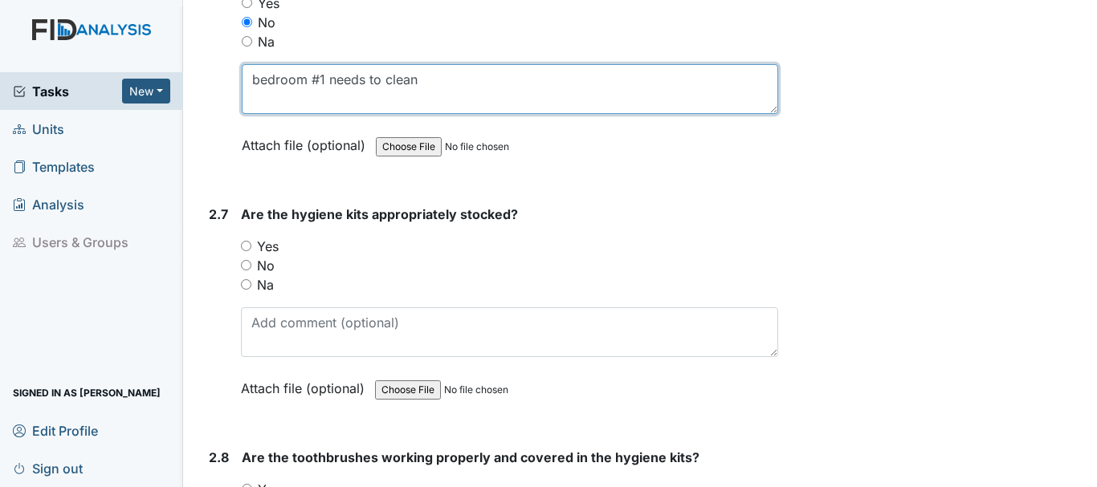
scroll to position [2897, 0]
type textarea "bedroom #1 needs to clean"
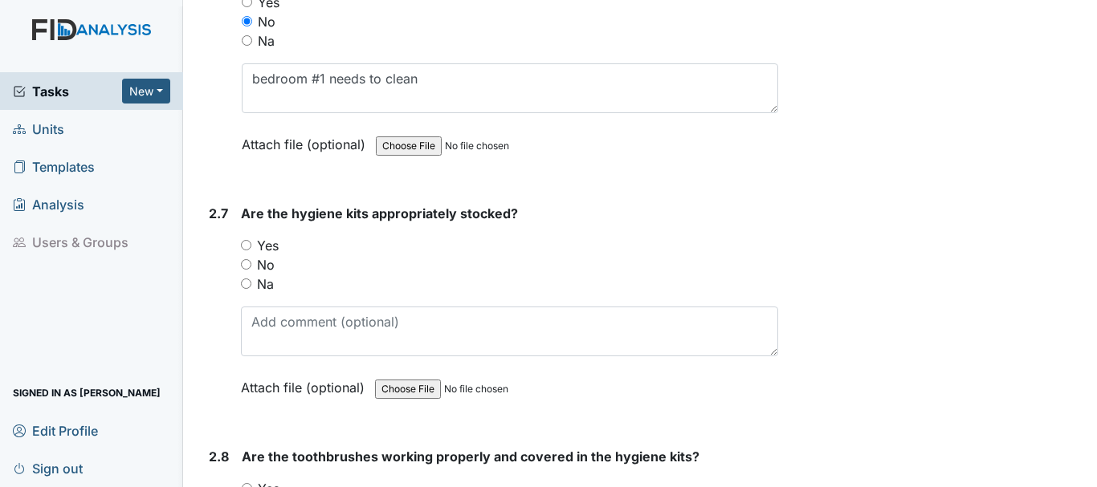
click at [246, 243] on input "Yes" at bounding box center [246, 245] width 10 height 10
radio input "true"
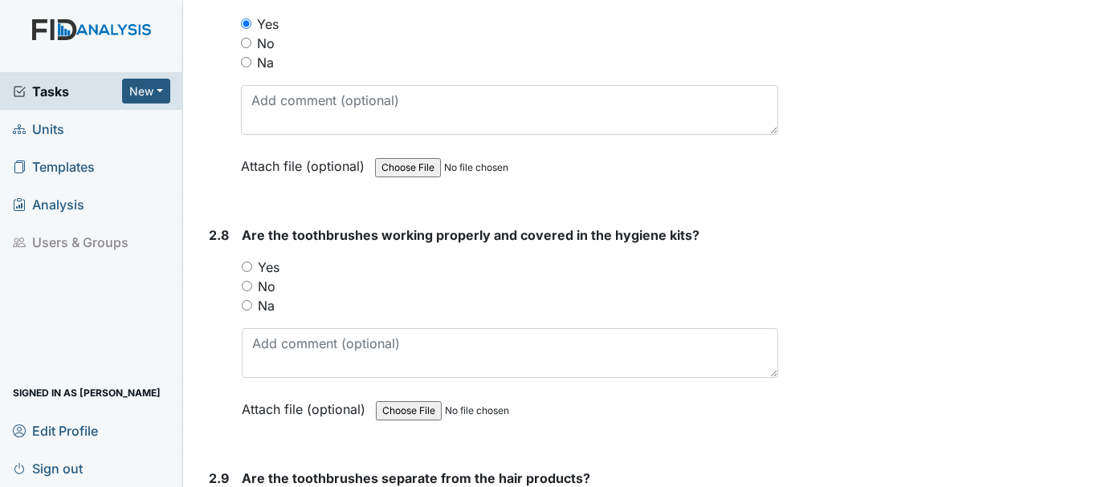
scroll to position [3120, 0]
click at [242, 261] on input "Yes" at bounding box center [247, 266] width 10 height 10
radio input "true"
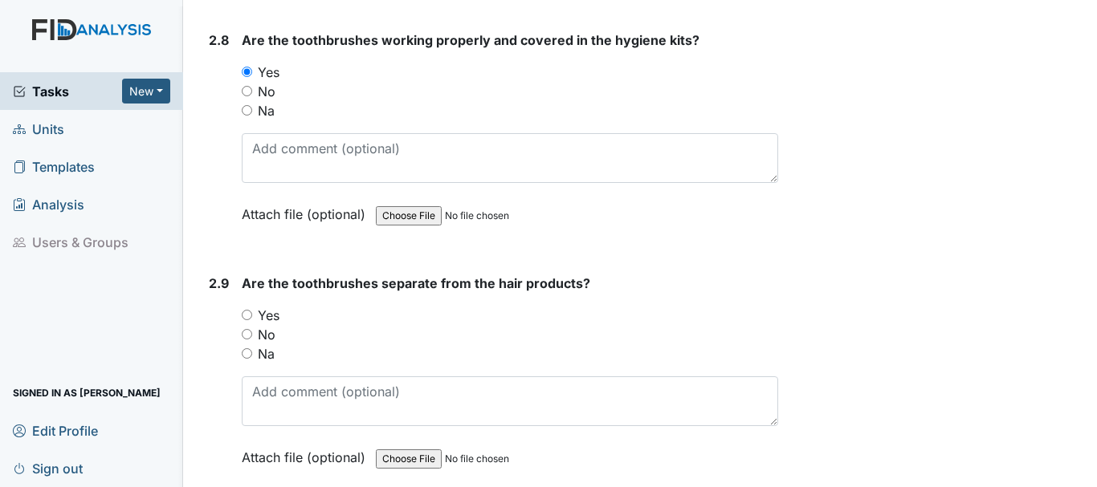
scroll to position [3321, 0]
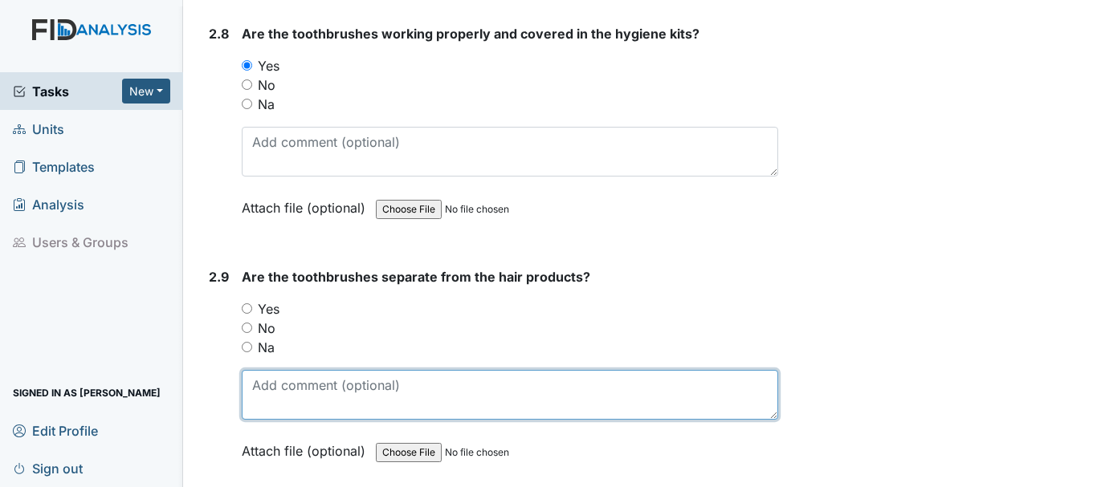
click at [345, 410] on textarea at bounding box center [510, 395] width 536 height 50
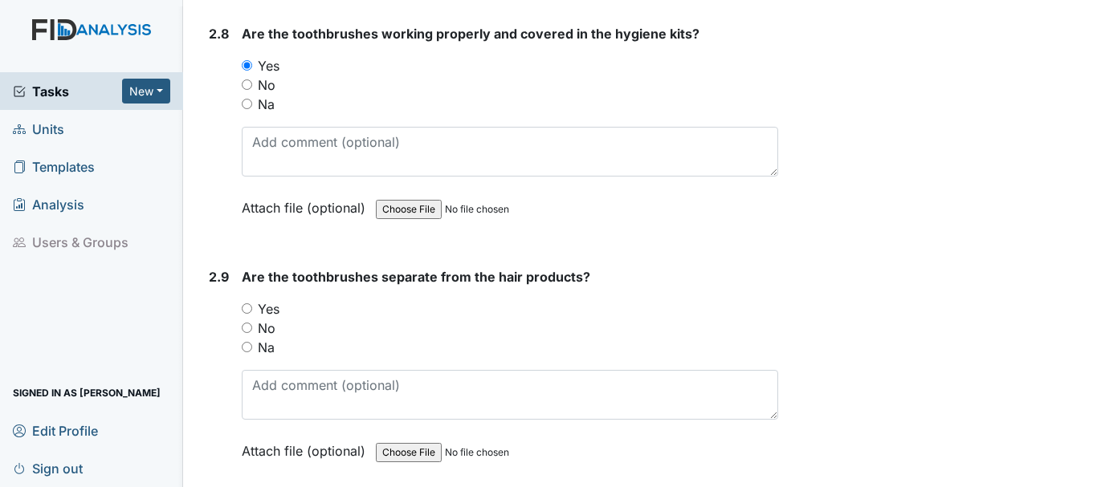
click at [247, 328] on input "No" at bounding box center [247, 328] width 10 height 10
radio input "true"
click at [247, 328] on input "No" at bounding box center [247, 328] width 10 height 10
radio input "true"
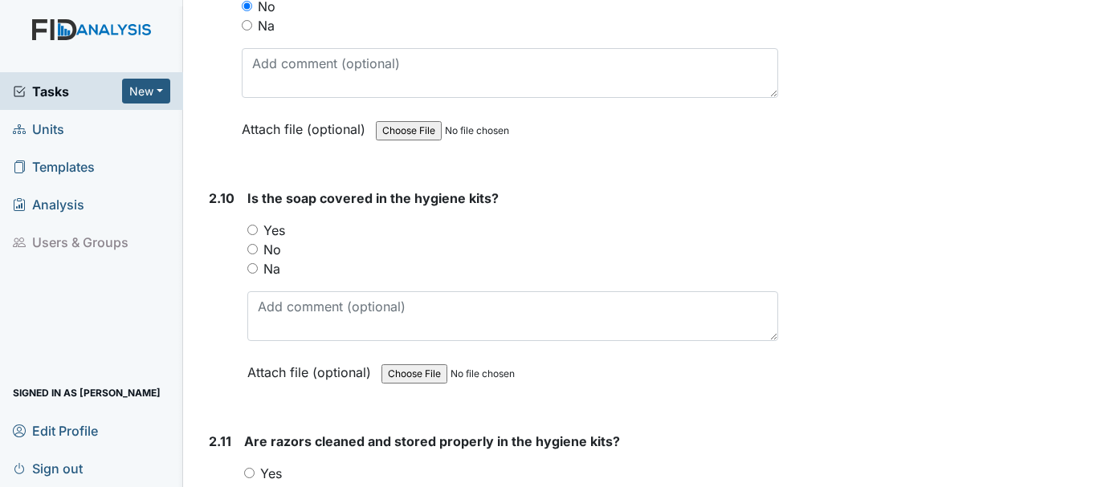
scroll to position [3655, 0]
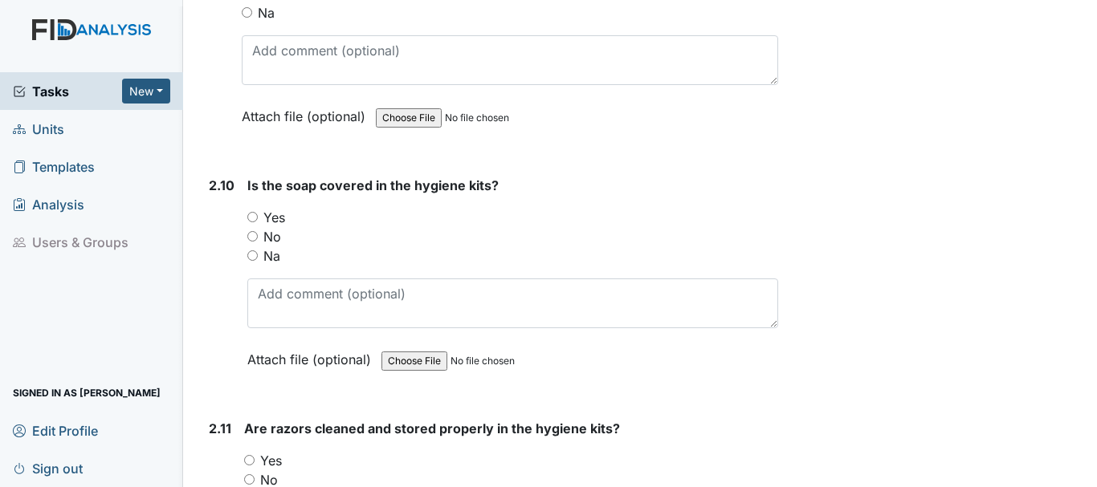
click at [253, 217] on input "Yes" at bounding box center [252, 217] width 10 height 10
radio input "true"
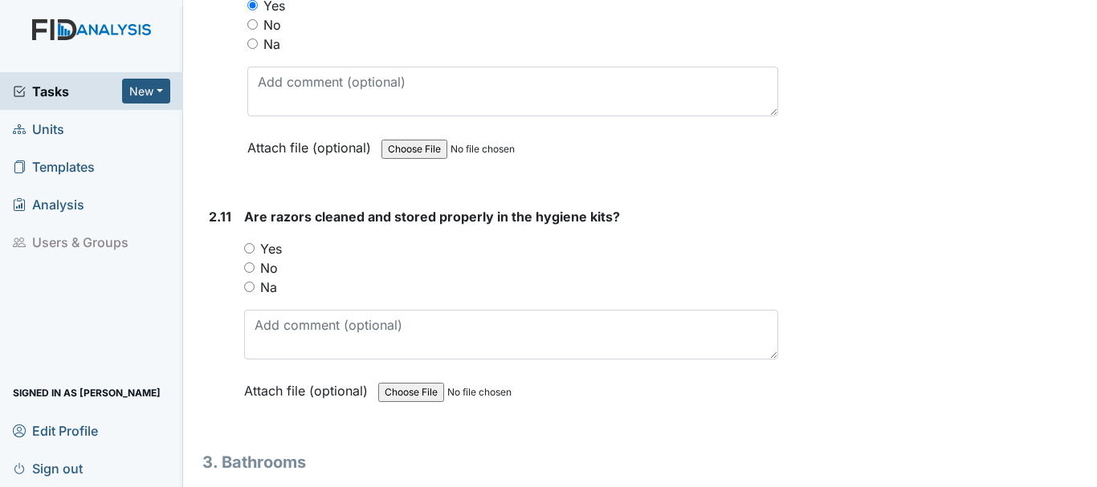
scroll to position [3870, 0]
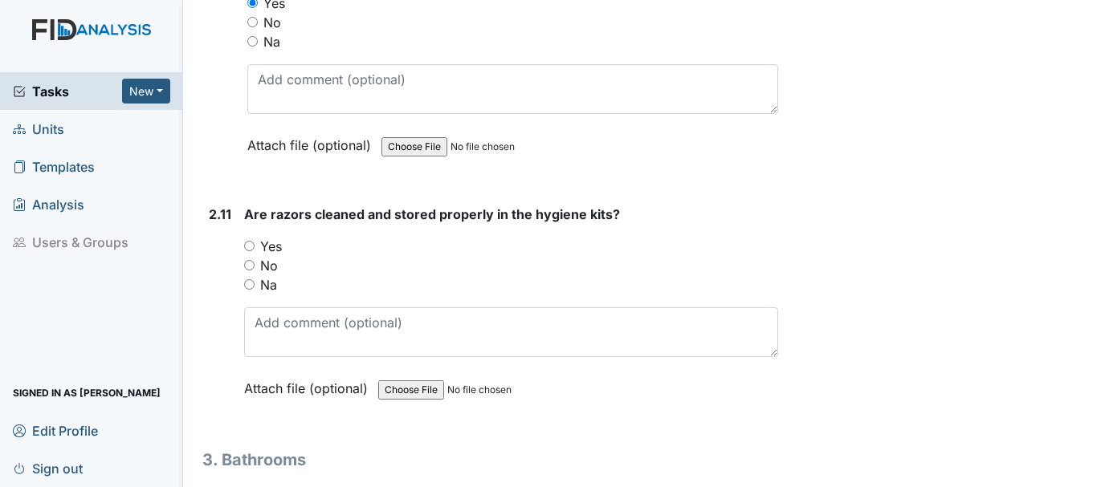
click at [274, 266] on label "No" at bounding box center [269, 265] width 18 height 19
click at [255, 266] on input "No" at bounding box center [249, 265] width 10 height 10
radio input "true"
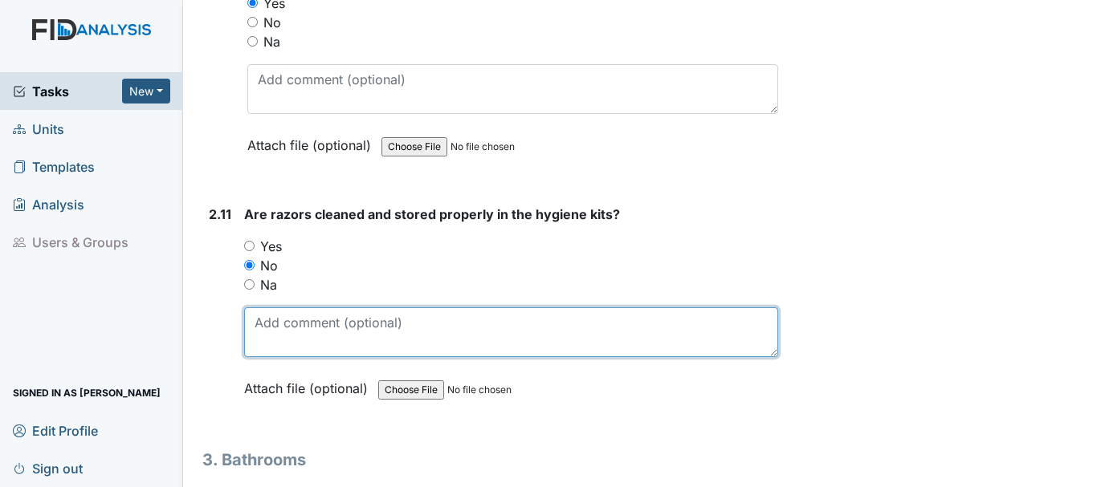
click at [264, 313] on textarea at bounding box center [511, 333] width 534 height 50
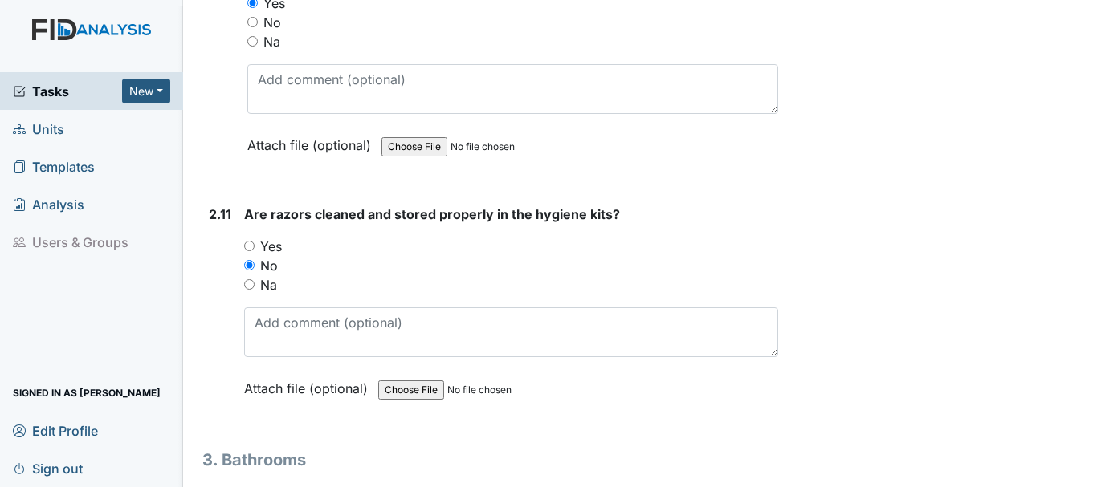
click at [249, 285] on input "Na" at bounding box center [249, 284] width 10 height 10
radio input "true"
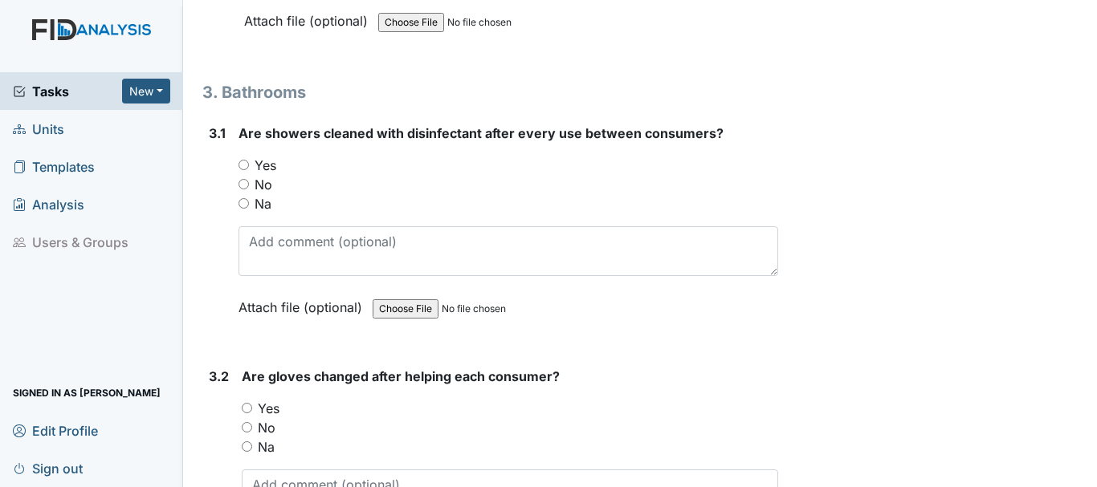
scroll to position [4241, 0]
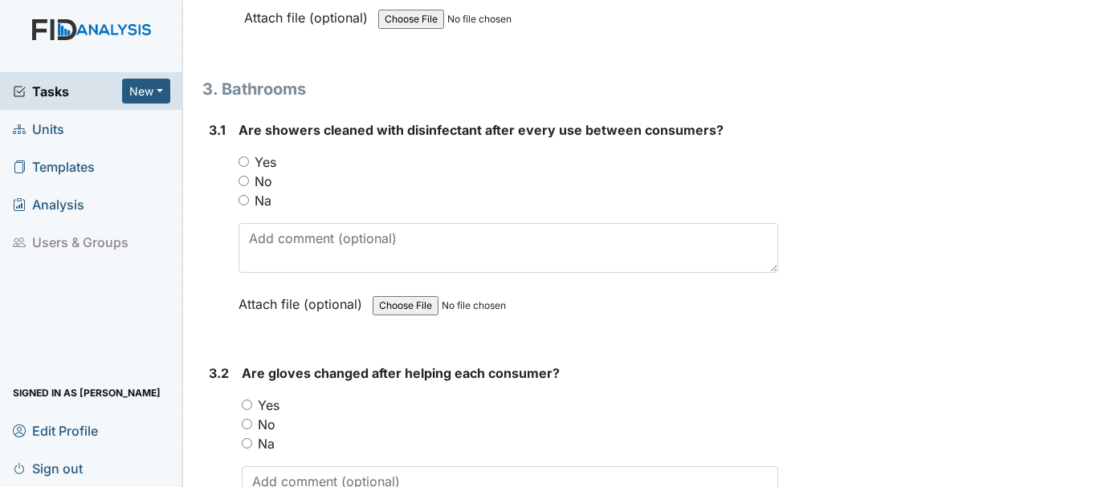
click at [244, 176] on input "No" at bounding box center [243, 181] width 10 height 10
radio input "true"
click at [247, 205] on input "Na" at bounding box center [243, 200] width 10 height 10
radio input "true"
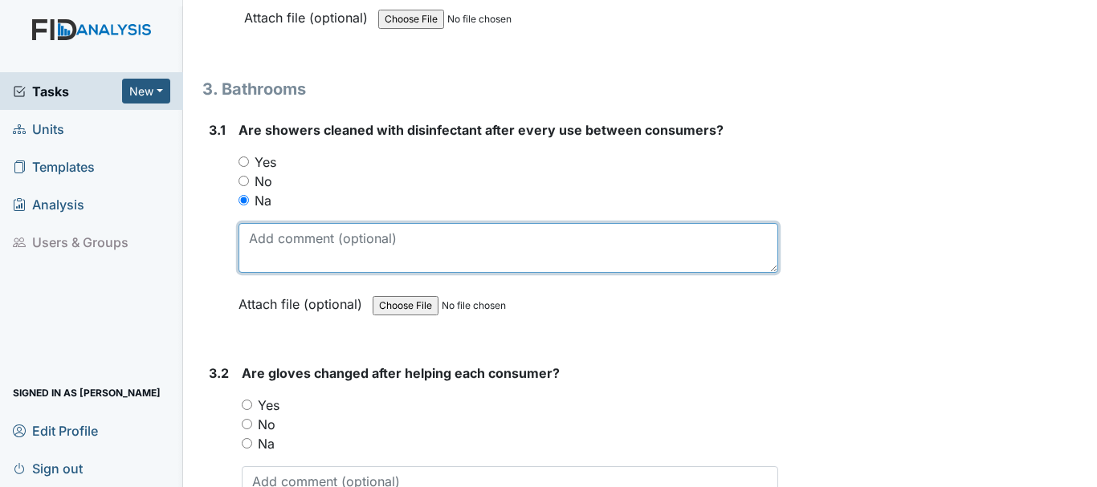
click at [319, 243] on textarea at bounding box center [508, 248] width 540 height 50
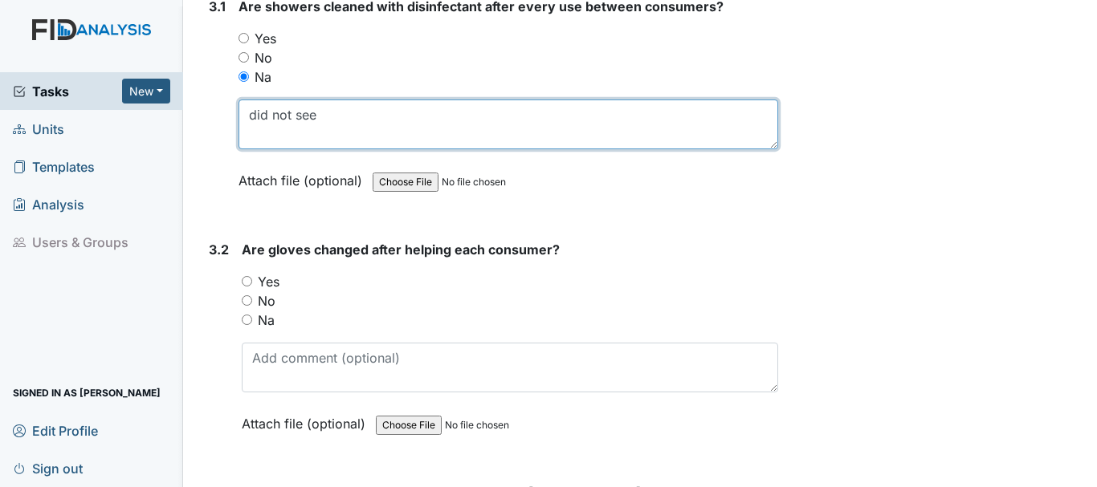
scroll to position [4368, 0]
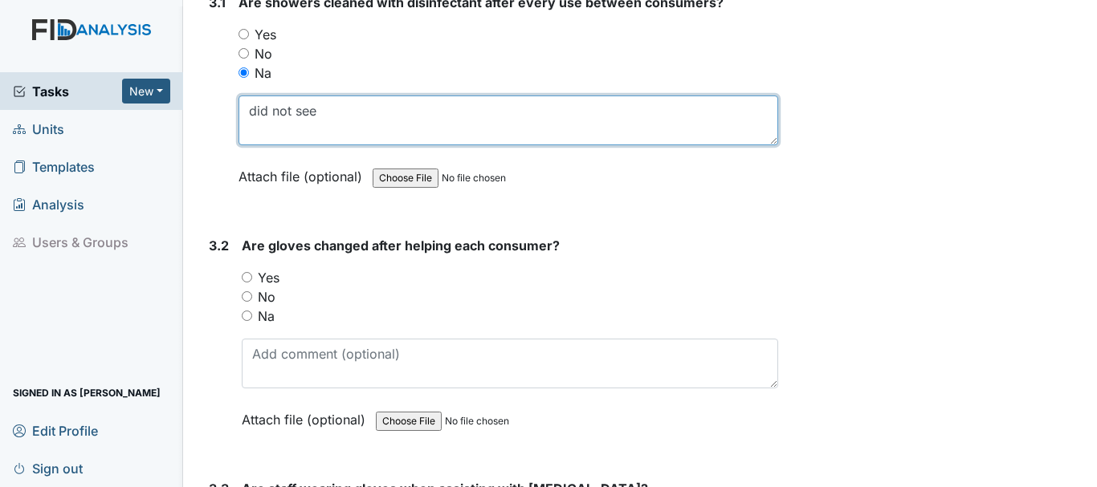
type textarea "did not see"
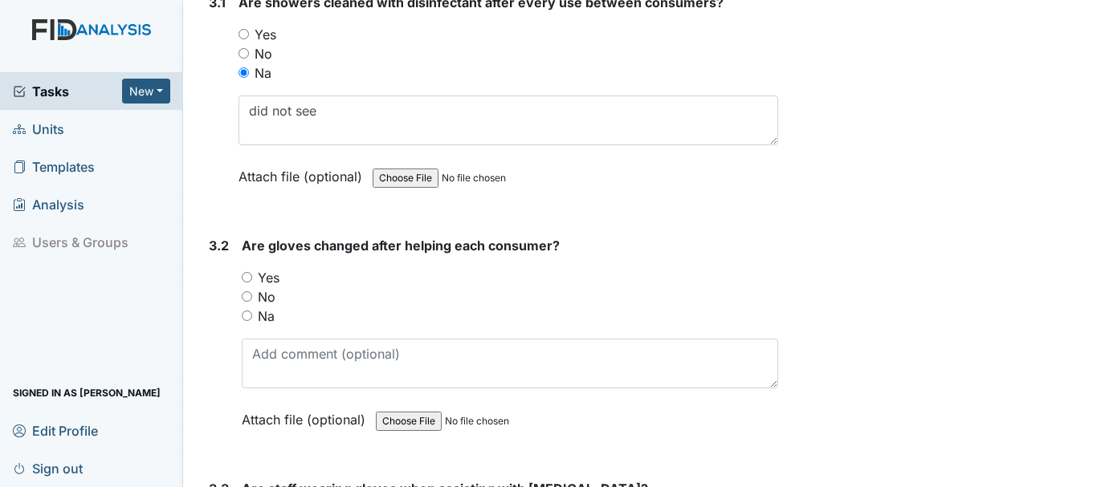
click at [246, 278] on input "Yes" at bounding box center [247, 277] width 10 height 10
radio input "true"
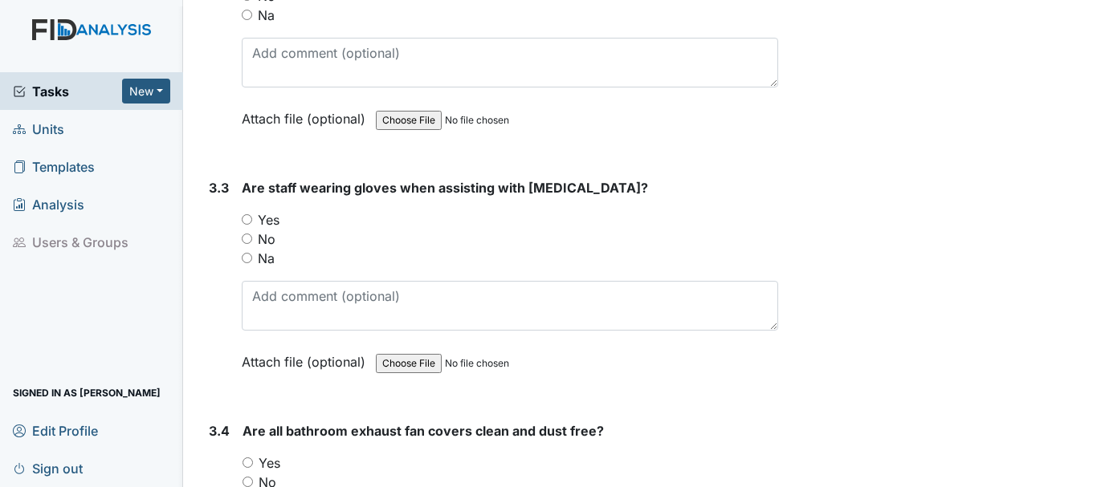
scroll to position [4687, 0]
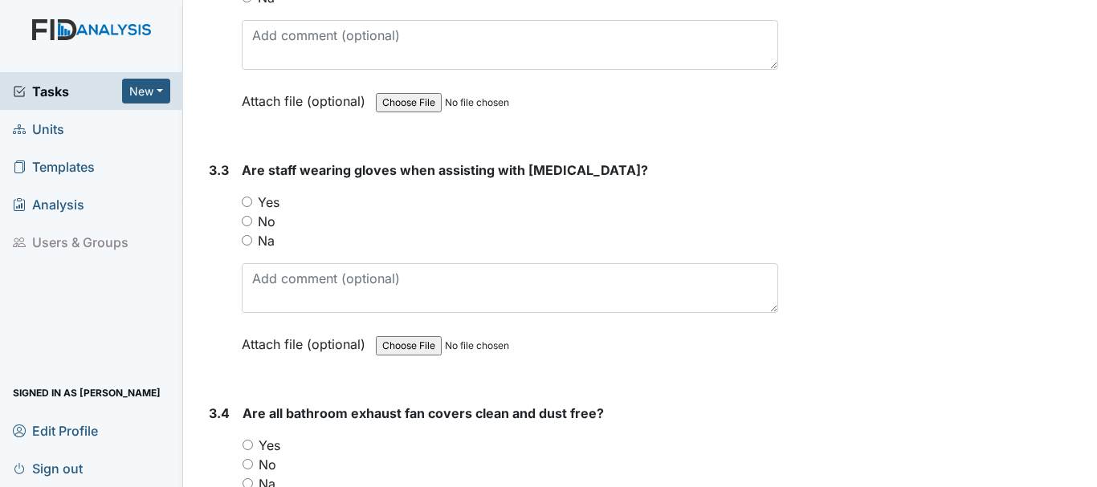
click at [244, 202] on input "Yes" at bounding box center [247, 202] width 10 height 10
radio input "true"
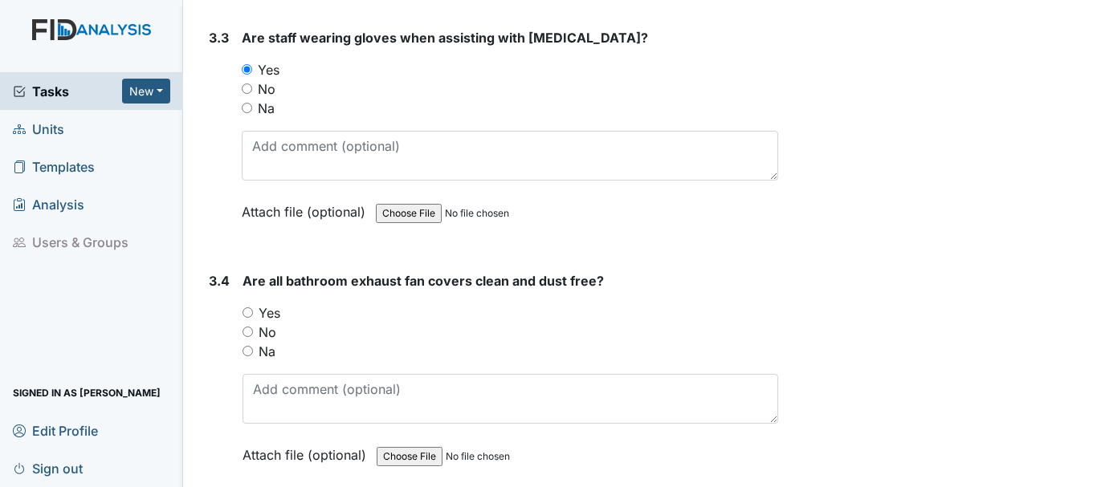
scroll to position [4821, 0]
click at [249, 307] on input "Yes" at bounding box center [248, 312] width 10 height 10
radio input "true"
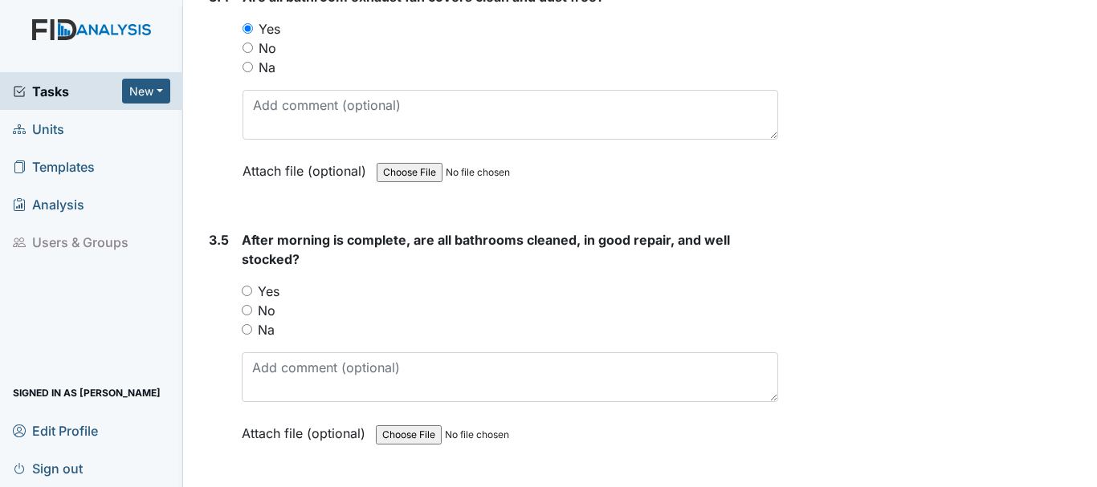
scroll to position [5109, 0]
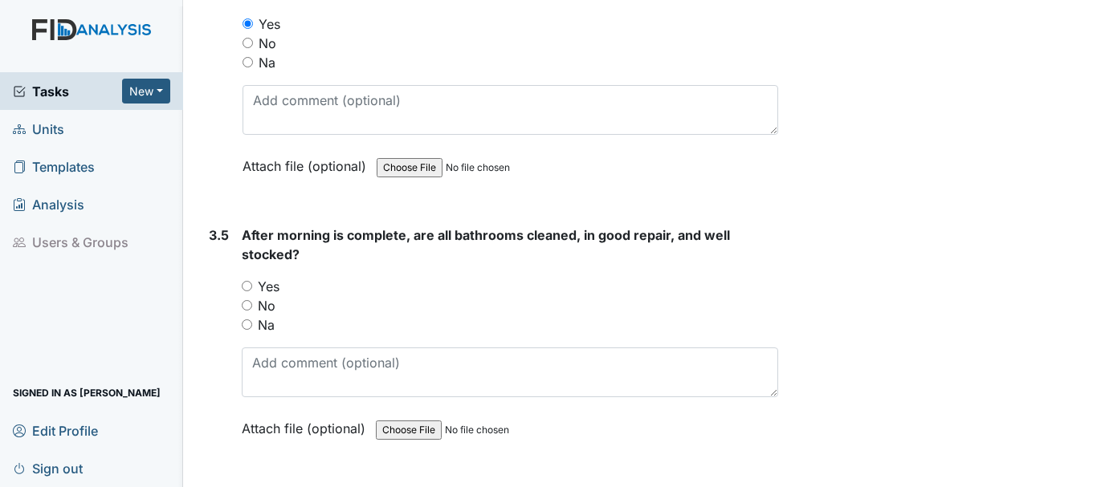
click at [243, 285] on input "Yes" at bounding box center [247, 286] width 10 height 10
radio input "true"
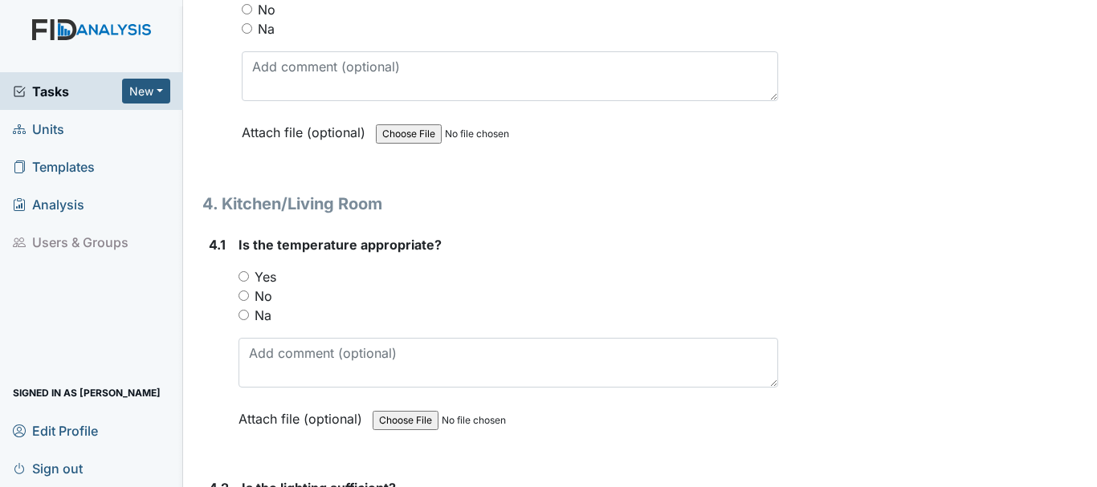
scroll to position [5409, 0]
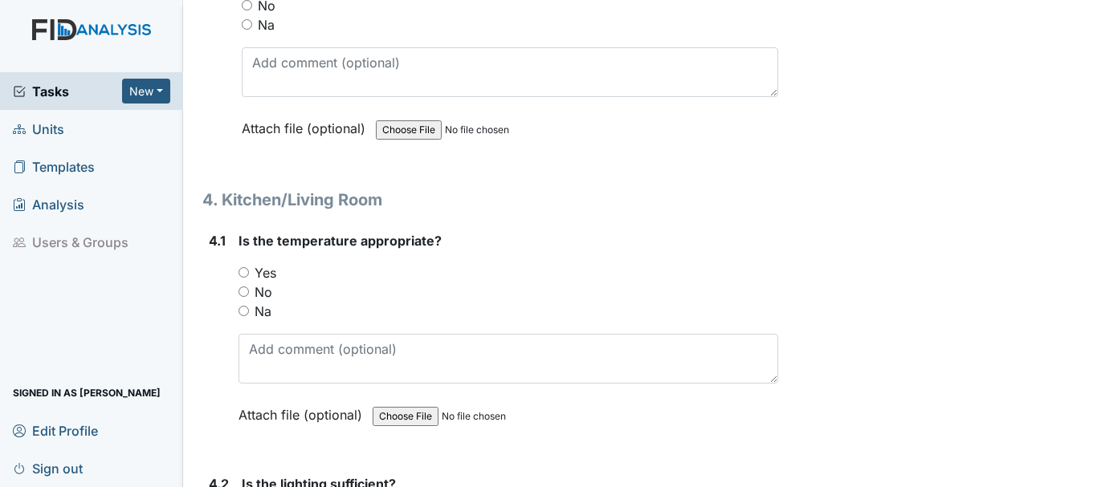
click at [245, 274] on input "Yes" at bounding box center [243, 272] width 10 height 10
radio input "true"
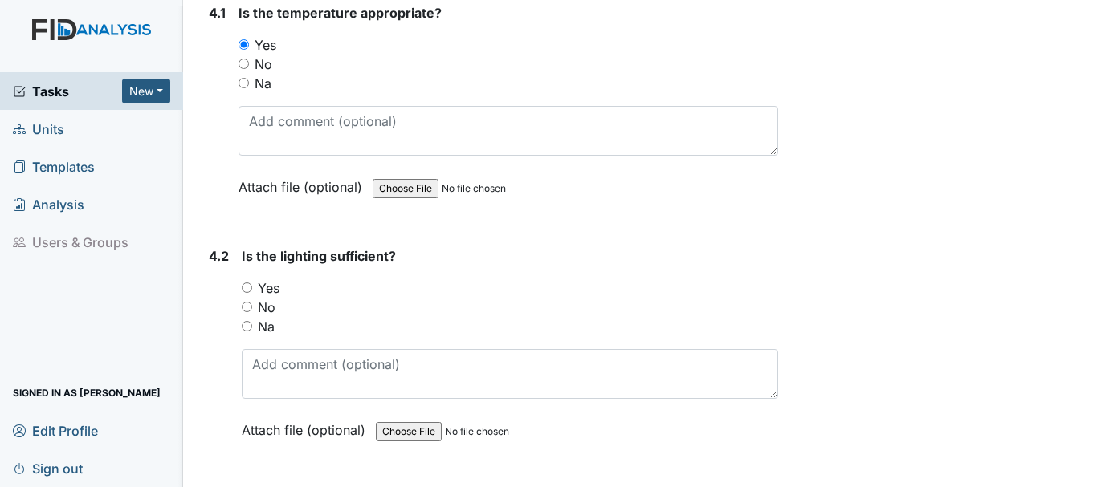
click at [247, 291] on input "Yes" at bounding box center [247, 288] width 10 height 10
radio input "true"
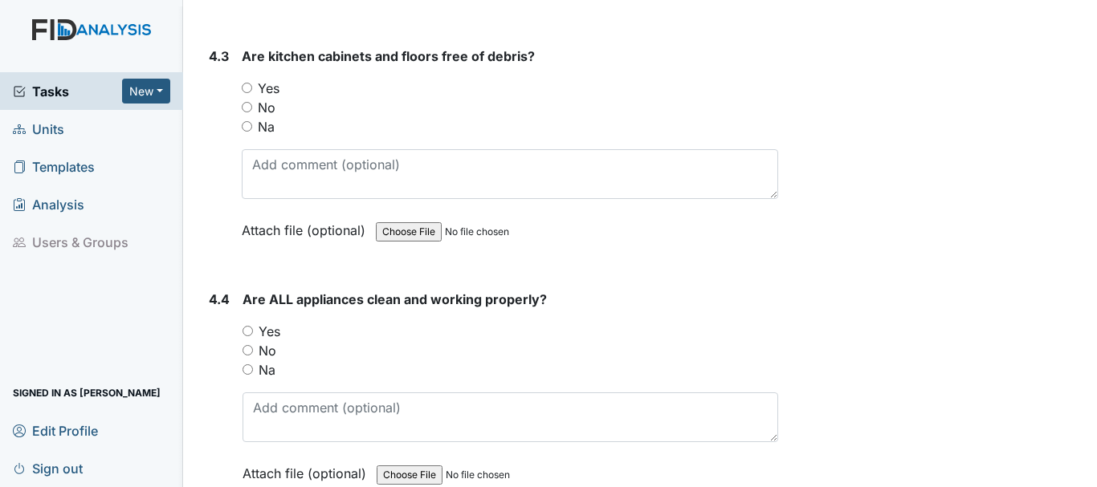
scroll to position [6076, 0]
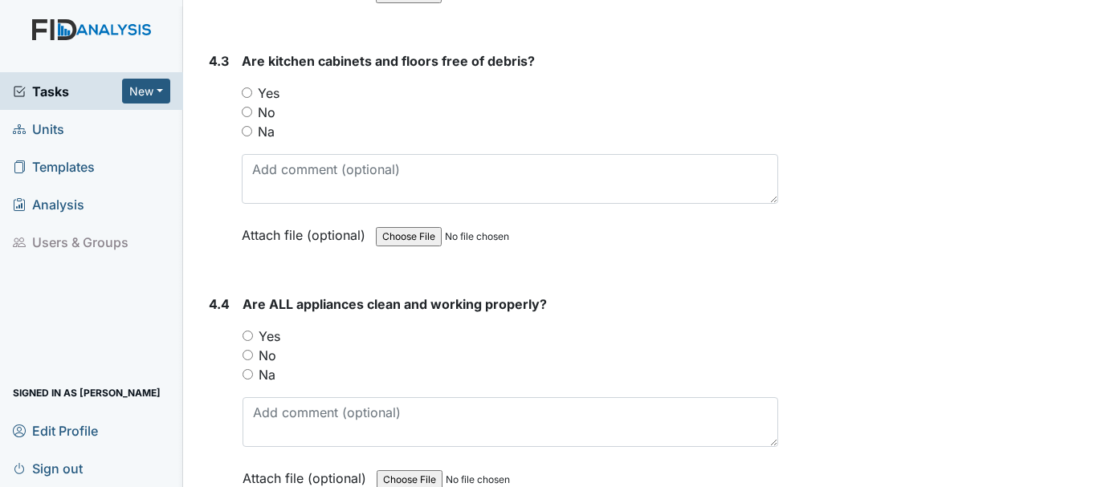
click at [252, 96] on input "Yes" at bounding box center [247, 93] width 10 height 10
radio input "true"
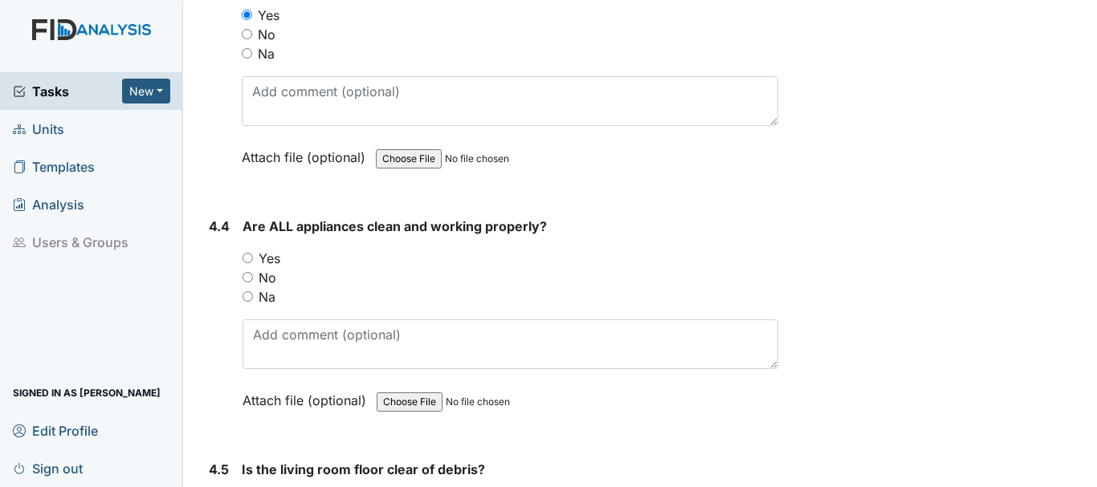
scroll to position [6158, 0]
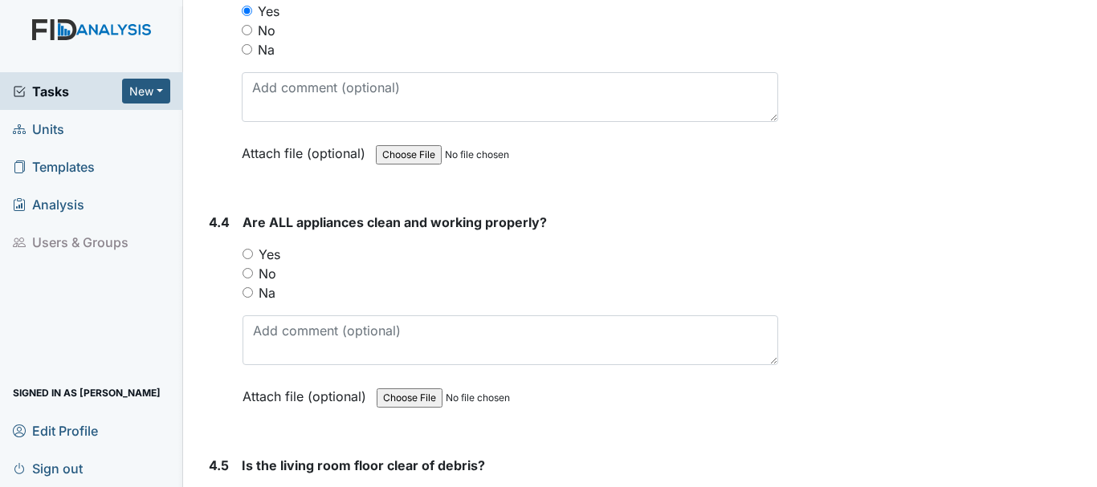
click at [244, 258] on input "Yes" at bounding box center [248, 254] width 10 height 10
radio input "true"
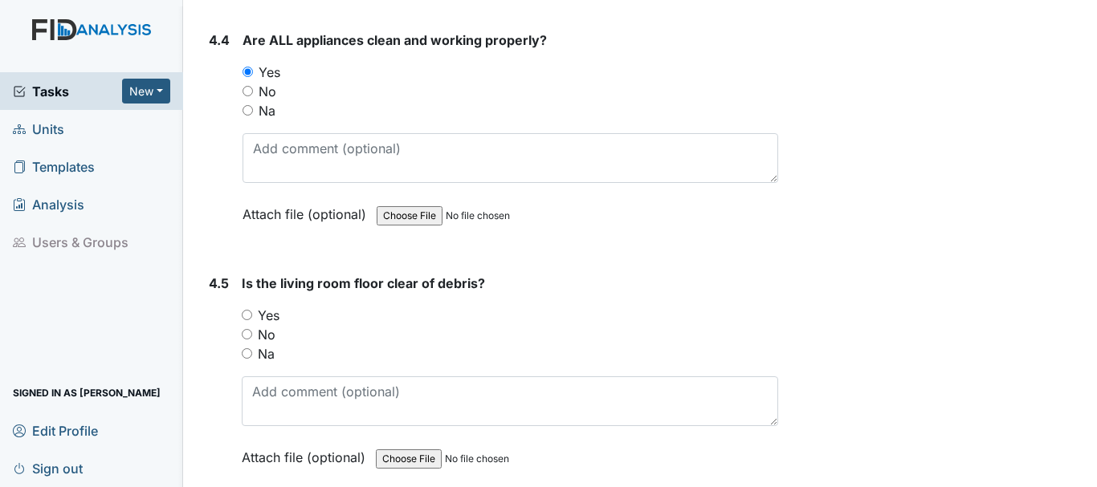
scroll to position [6367, 0]
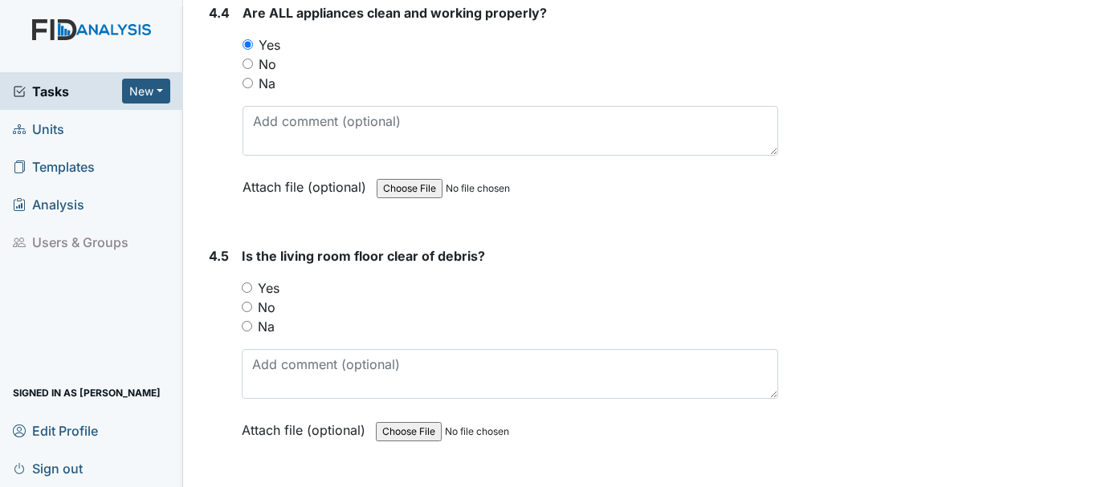
click at [247, 290] on input "Yes" at bounding box center [247, 288] width 10 height 10
radio input "true"
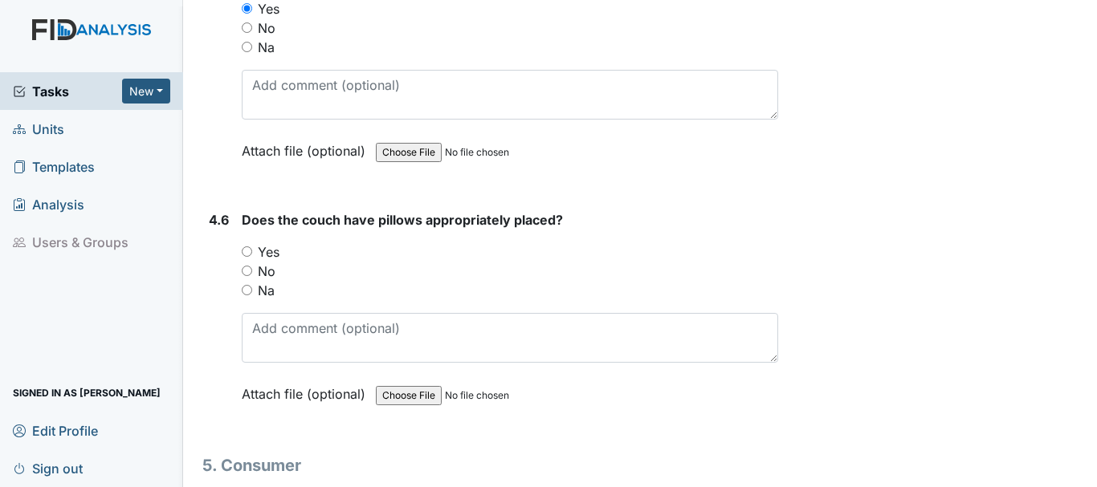
scroll to position [6650, 0]
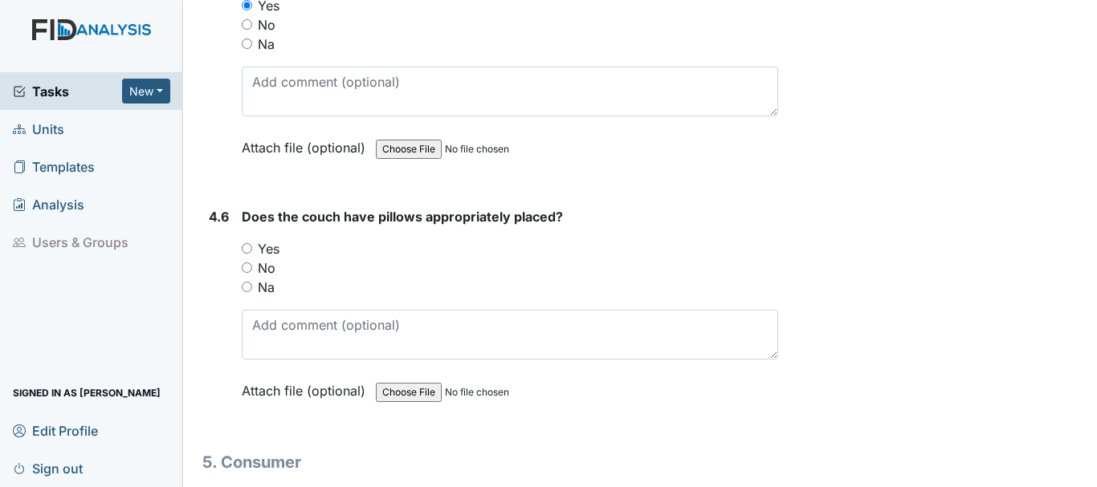
click at [251, 251] on input "Yes" at bounding box center [247, 248] width 10 height 10
radio input "true"
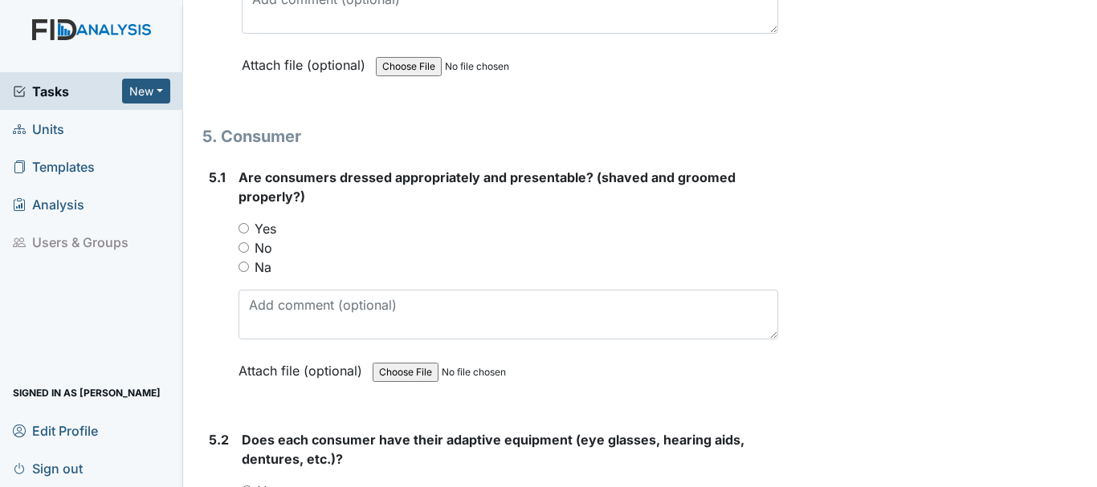
scroll to position [6975, 0]
click at [241, 229] on input "Yes" at bounding box center [243, 229] width 10 height 10
radio input "true"
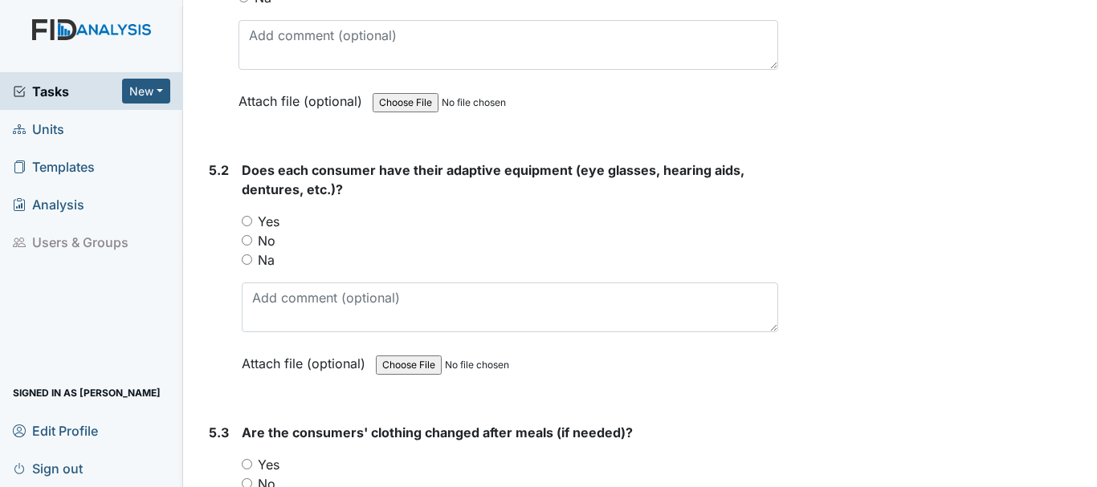
scroll to position [7250, 0]
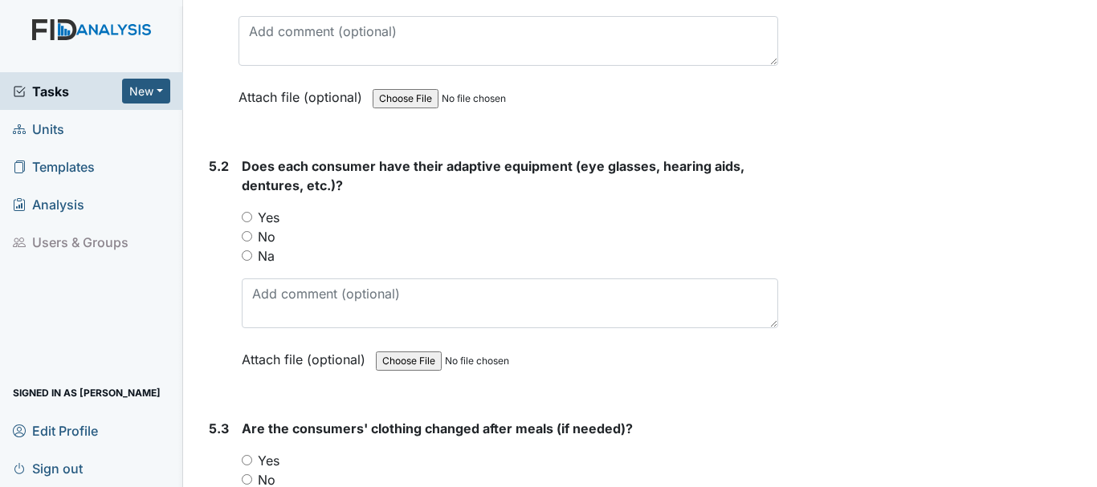
click at [247, 215] on input "Yes" at bounding box center [247, 217] width 10 height 10
radio input "true"
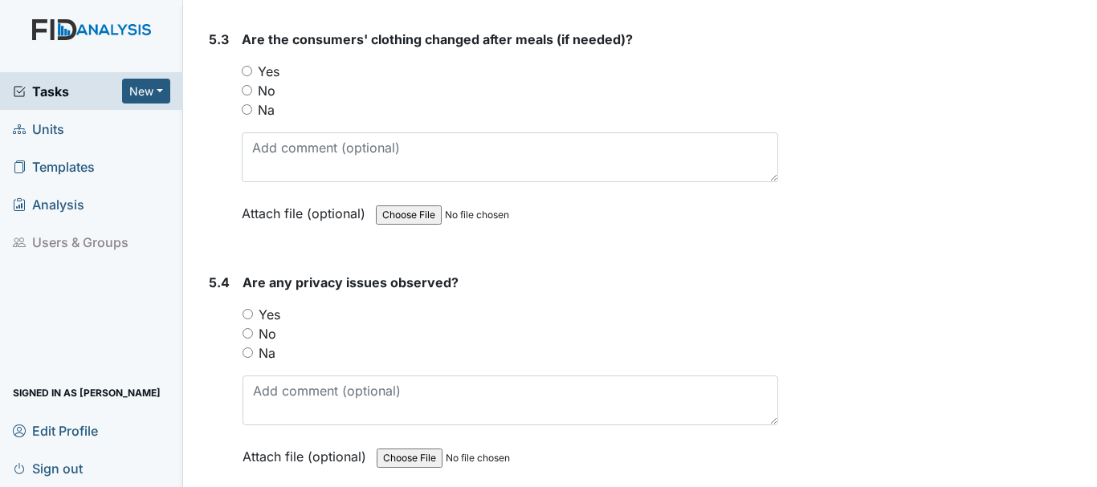
scroll to position [7643, 0]
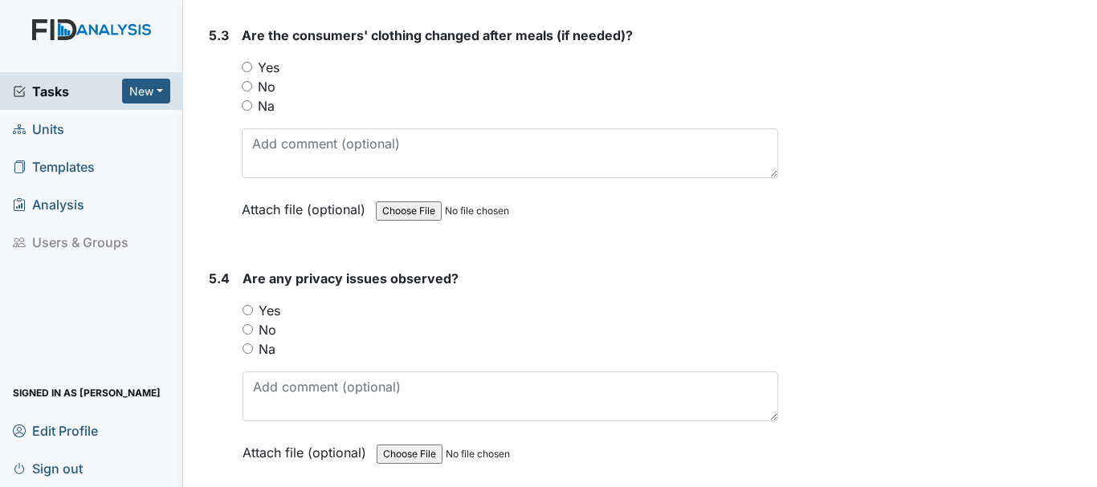
click at [246, 324] on input "No" at bounding box center [248, 329] width 10 height 10
radio input "true"
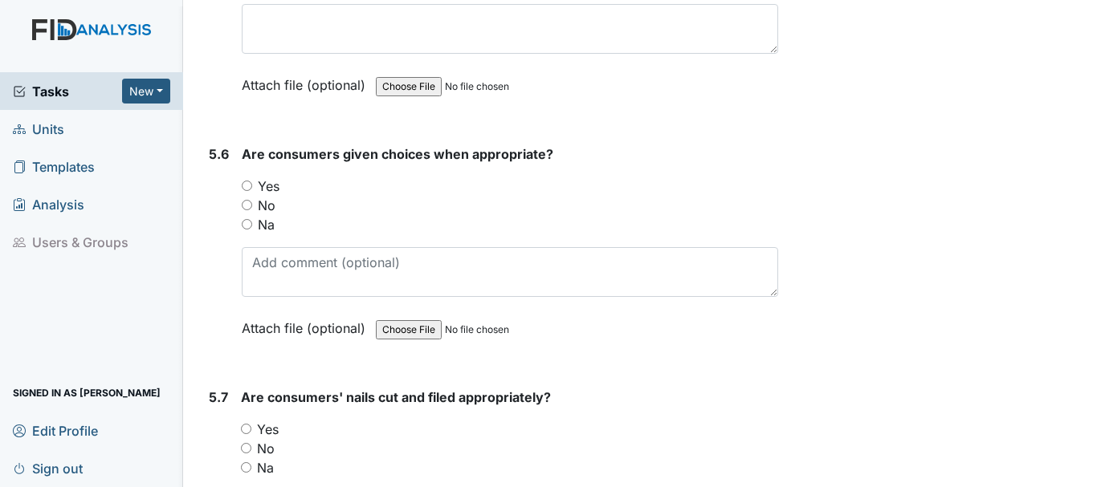
scroll to position [8192, 0]
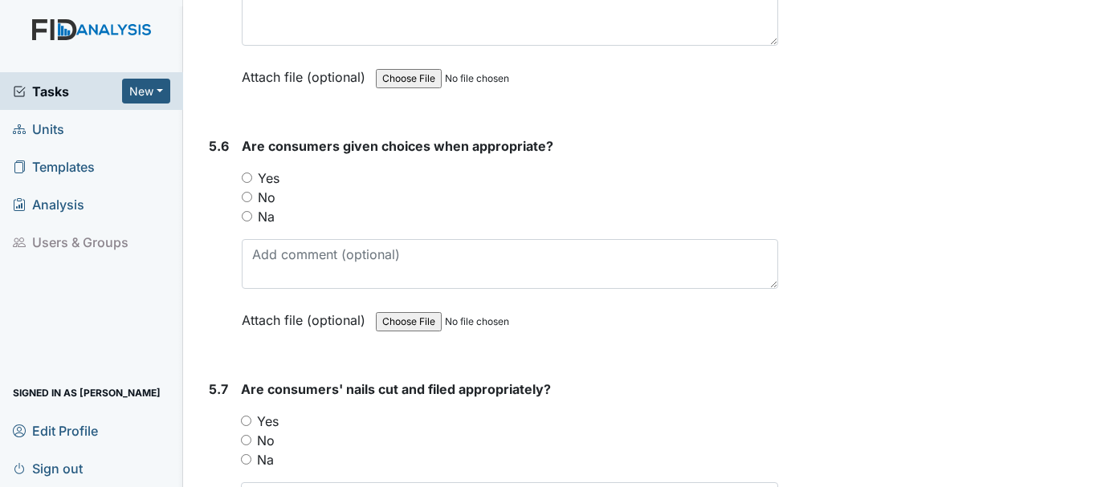
click at [247, 177] on input "Yes" at bounding box center [247, 178] width 10 height 10
radio input "true"
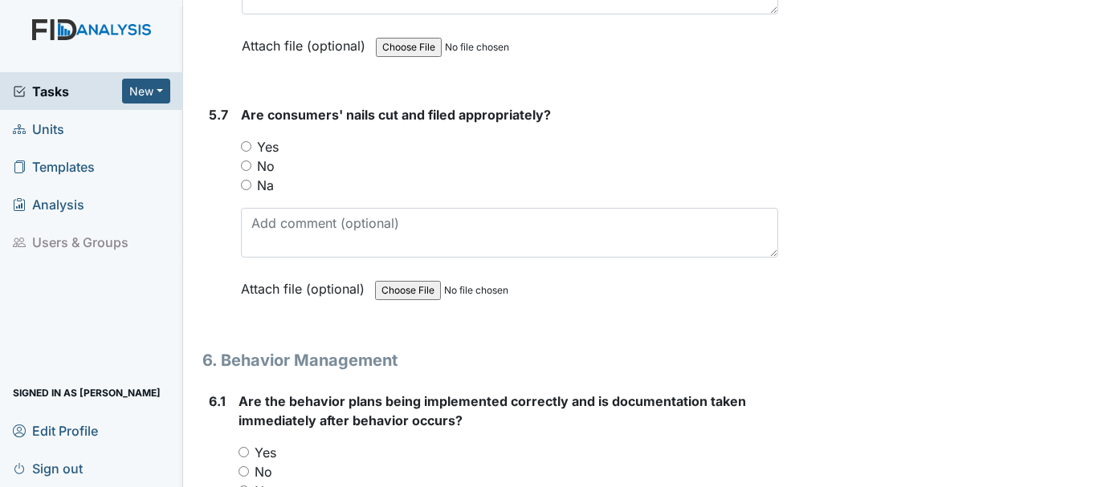
scroll to position [8468, 0]
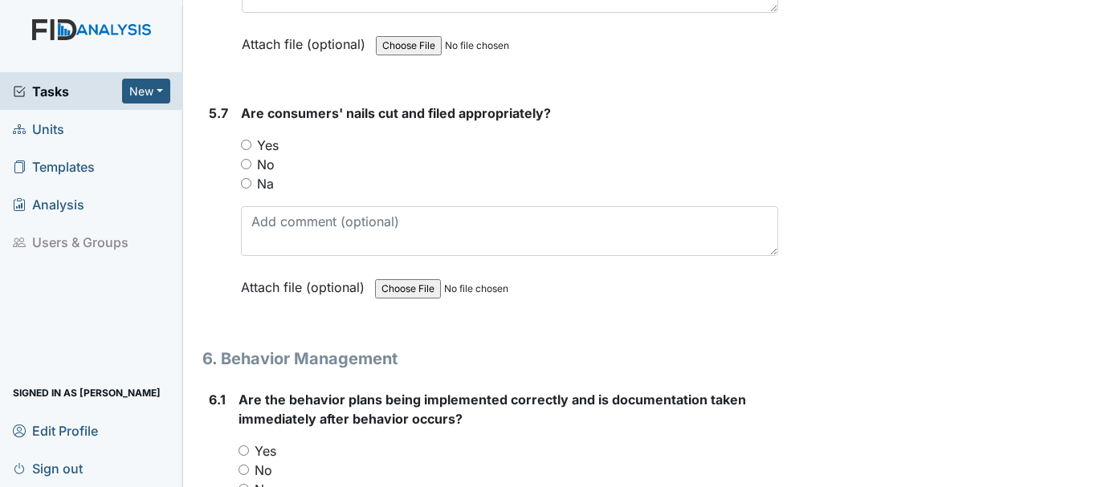
click at [271, 184] on label "Na" at bounding box center [265, 183] width 17 height 19
click at [251, 184] on input "Na" at bounding box center [246, 183] width 10 height 10
radio input "true"
click at [349, 162] on div "No" at bounding box center [509, 164] width 537 height 19
click at [244, 161] on input "No" at bounding box center [246, 164] width 10 height 10
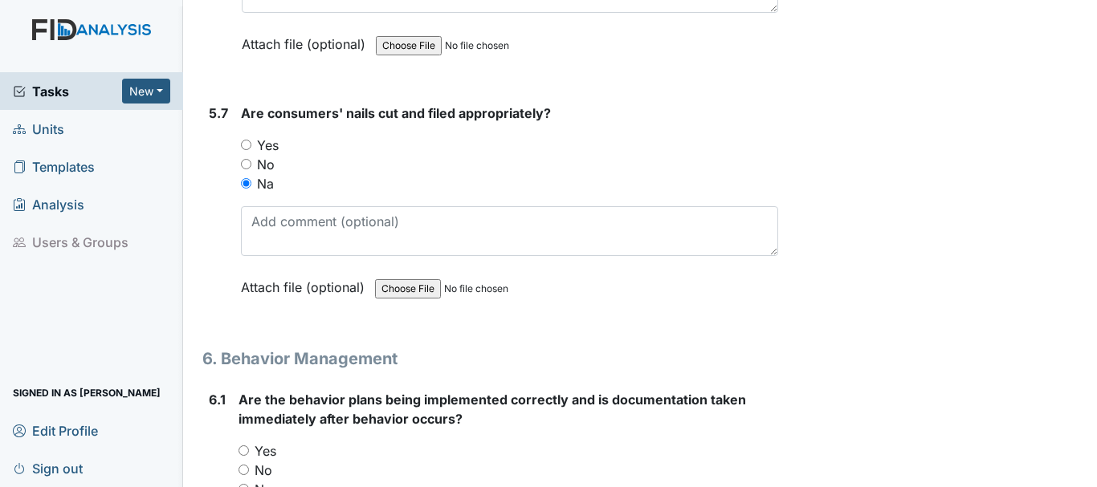
radio input "true"
